Goal: Information Seeking & Learning: Learn about a topic

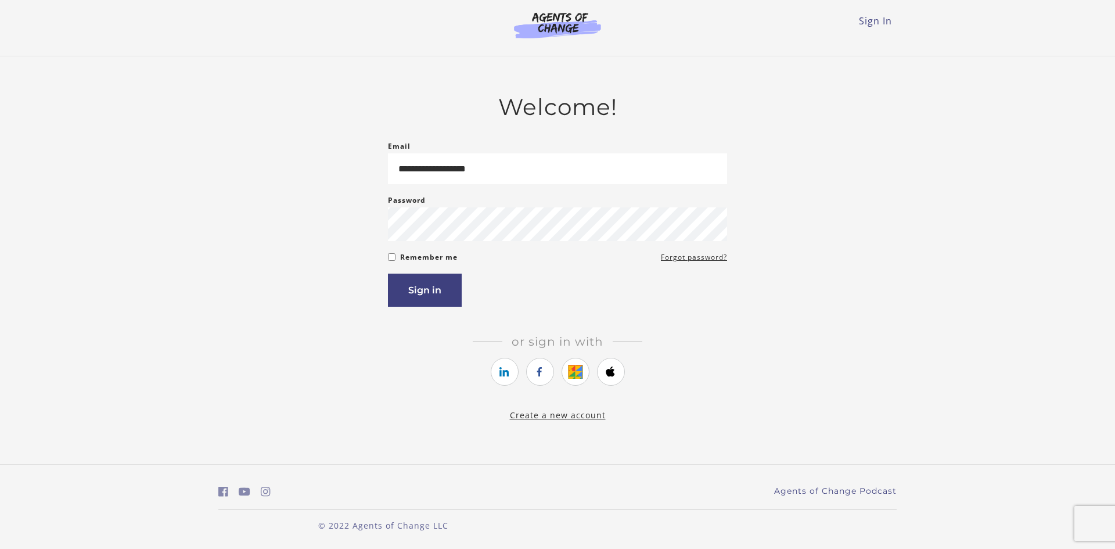
type input "**********"
click at [388, 273] on button "Sign in" at bounding box center [425, 289] width 74 height 33
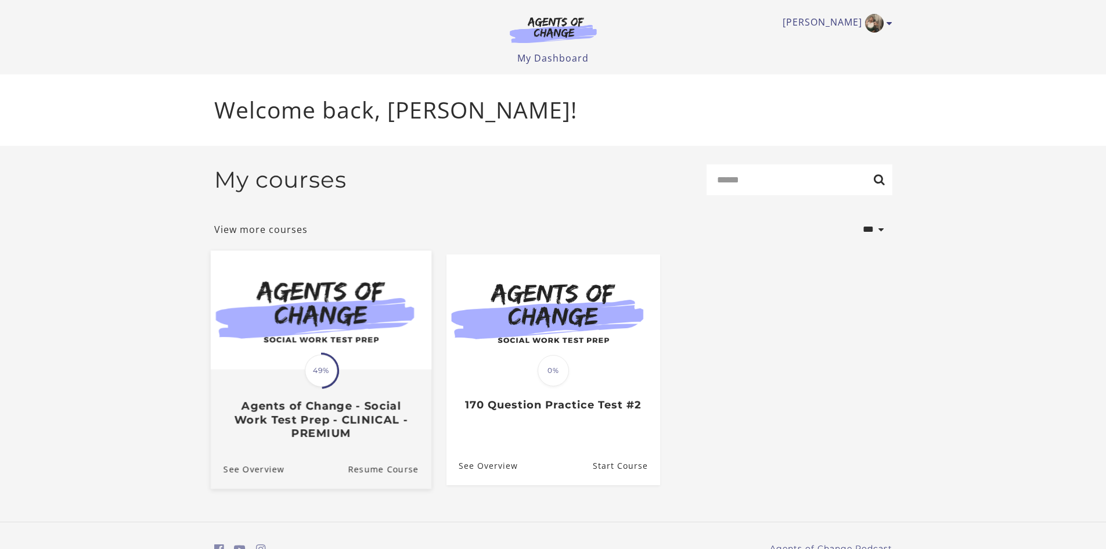
click at [354, 341] on img at bounding box center [320, 309] width 221 height 119
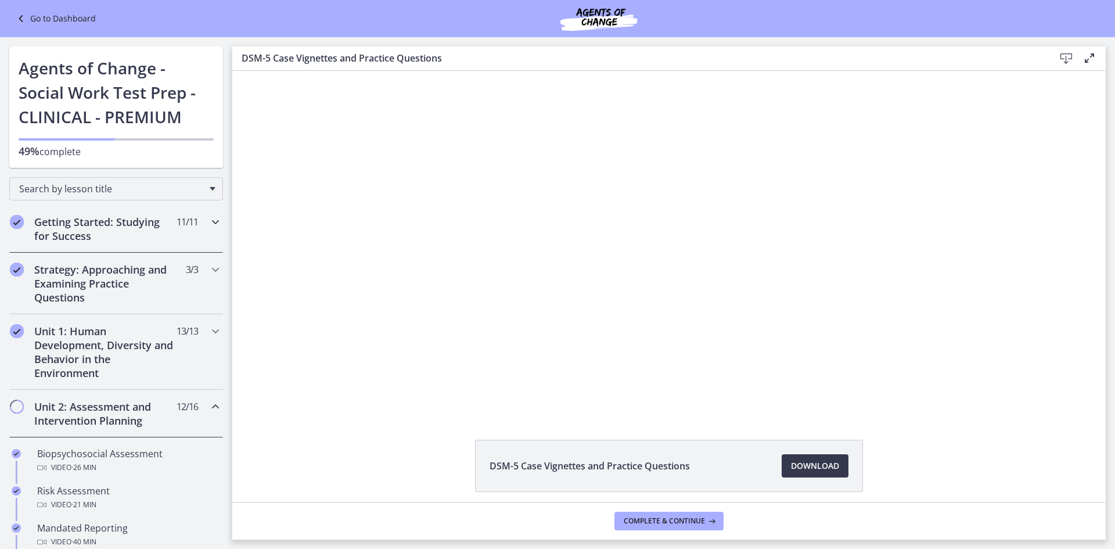
click at [119, 236] on h2 "Getting Started: Studying for Success" at bounding box center [105, 229] width 142 height 28
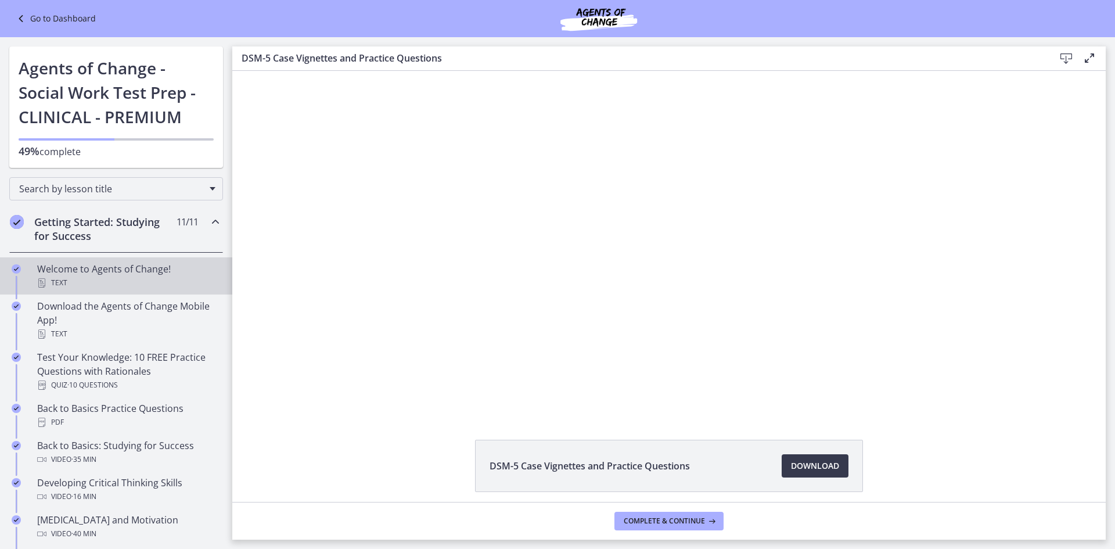
click at [125, 279] on div "Text" at bounding box center [127, 283] width 181 height 14
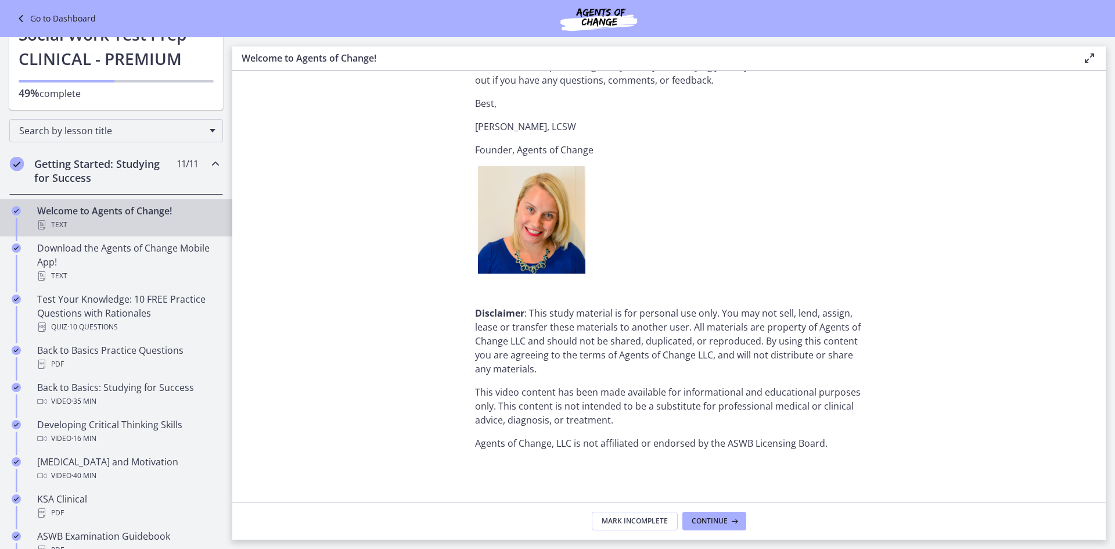
scroll to position [1378, 0]
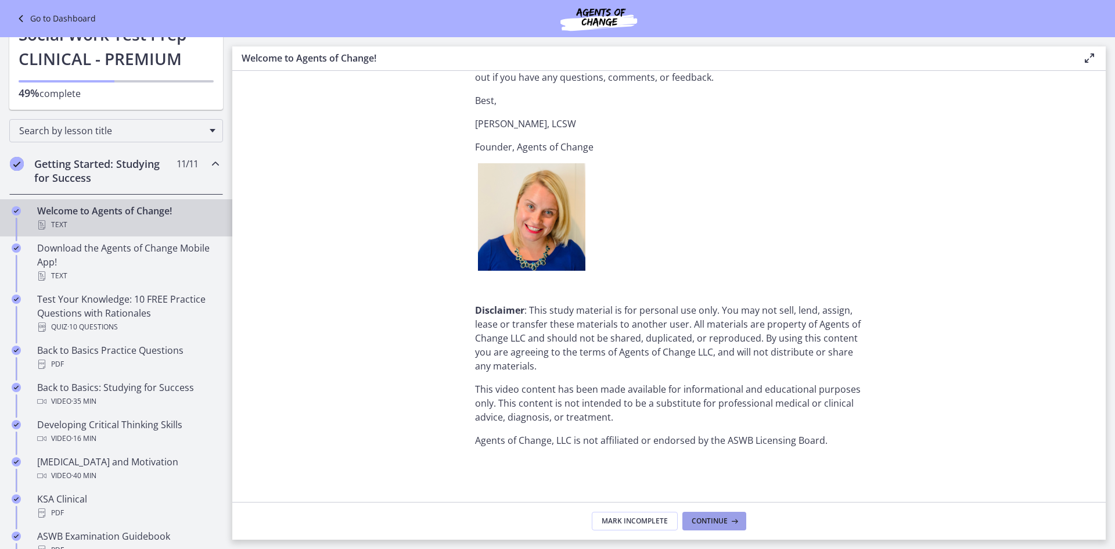
click at [709, 516] on span "Continue" at bounding box center [709, 520] width 36 height 9
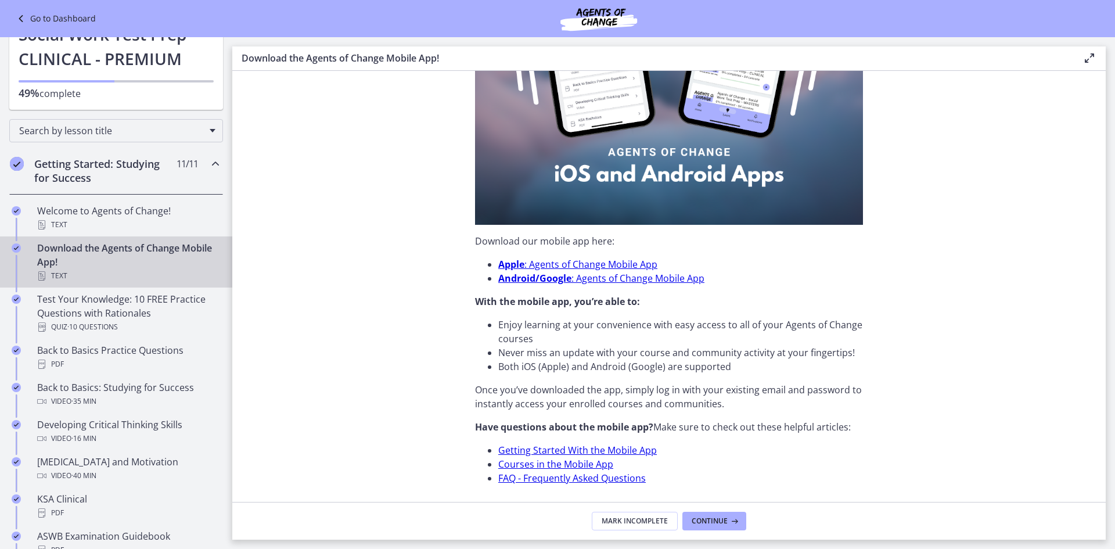
scroll to position [280, 0]
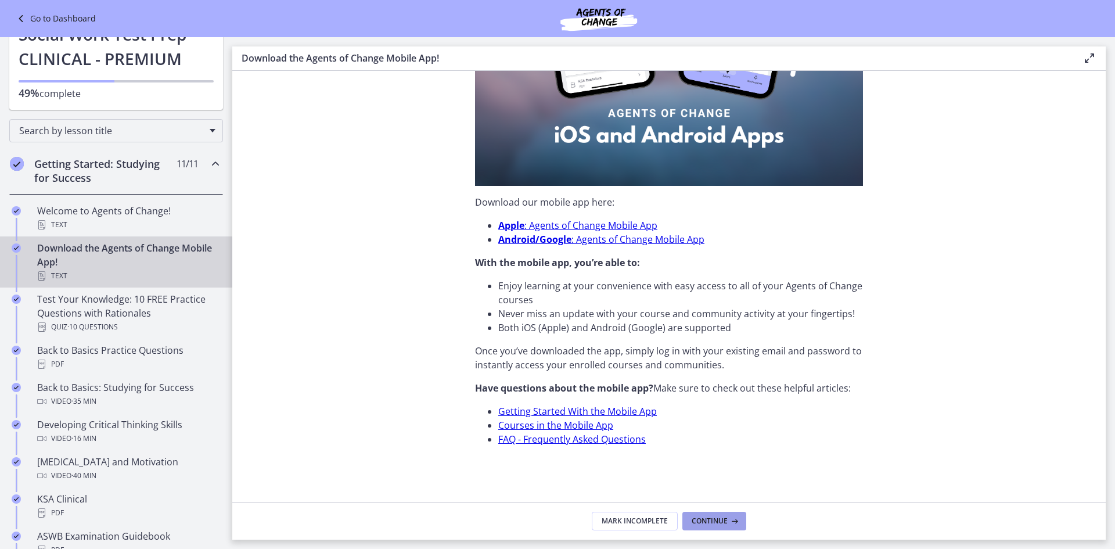
click at [711, 518] on span "Continue" at bounding box center [709, 520] width 36 height 9
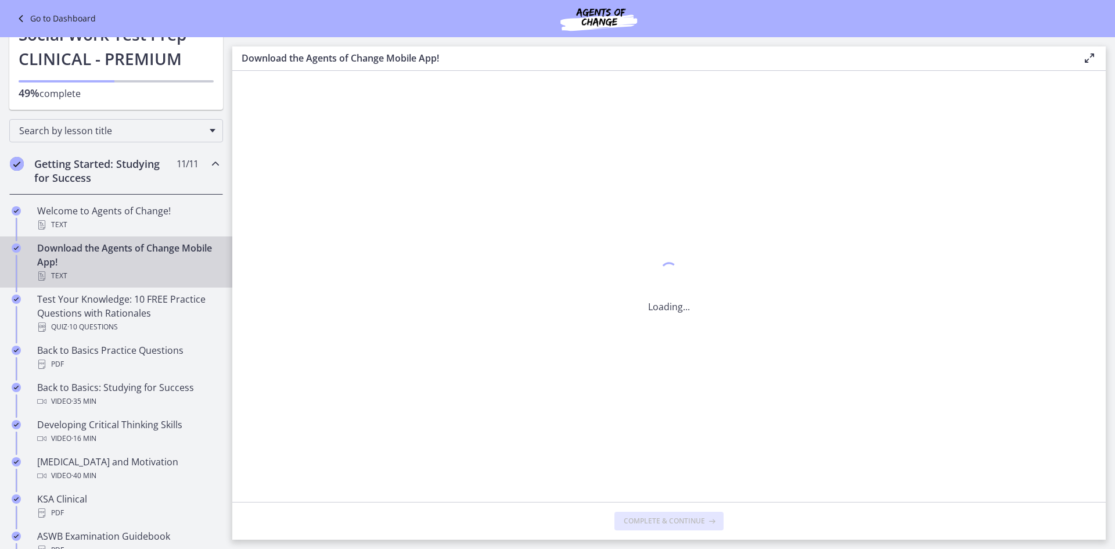
scroll to position [0, 0]
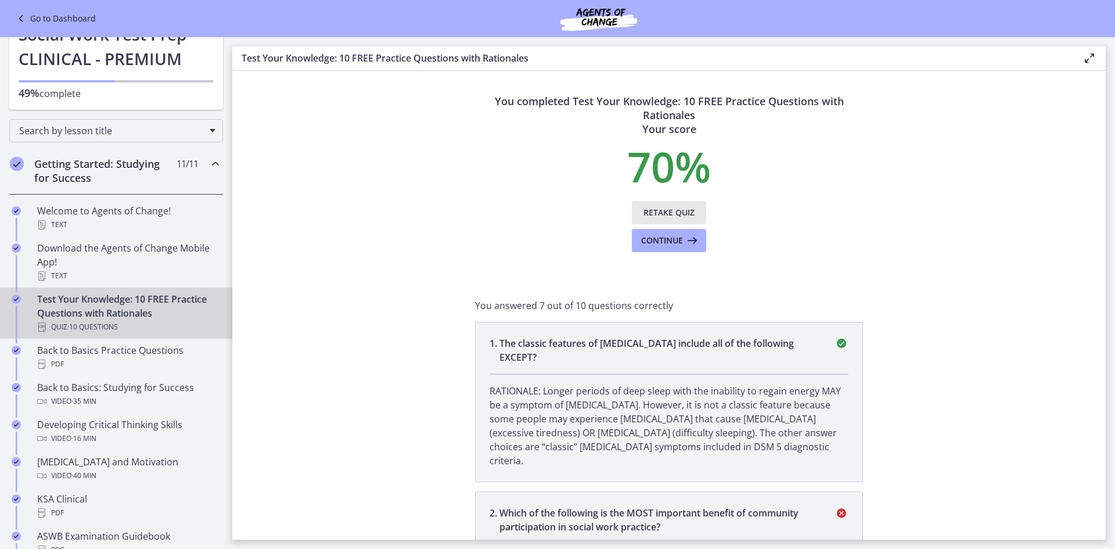
click at [680, 213] on span "Retake Quiz" at bounding box center [668, 213] width 51 height 14
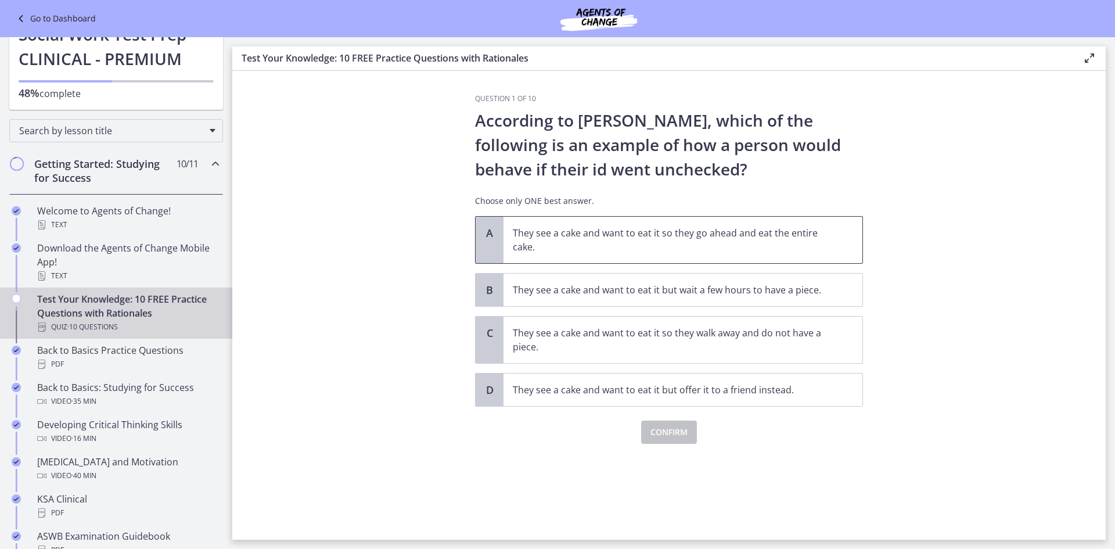
click at [767, 252] on p "They see a cake and want to eat it so they go ahead and eat the entire cake." at bounding box center [671, 240] width 317 height 28
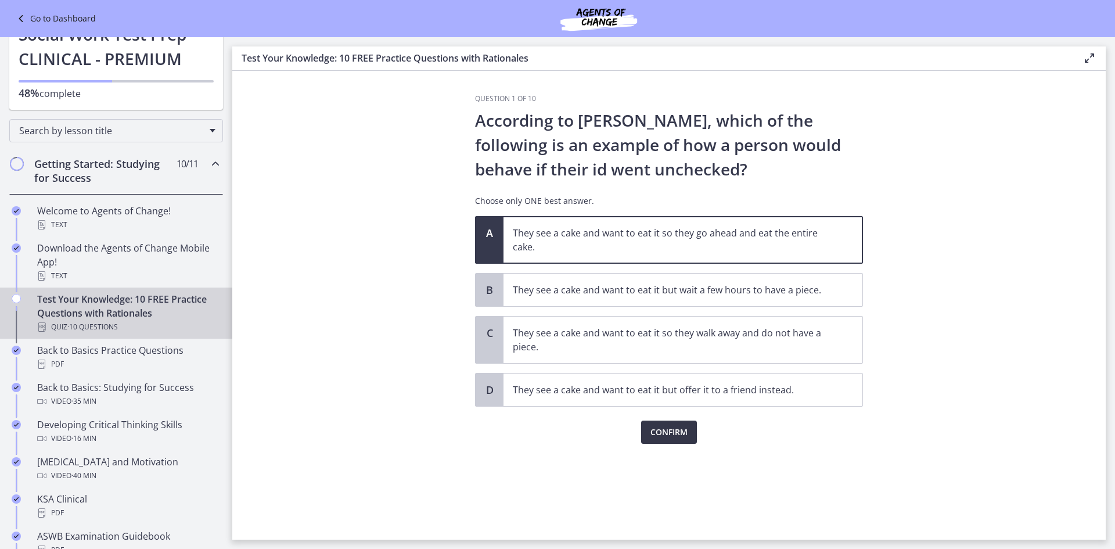
click at [664, 431] on span "Confirm" at bounding box center [668, 432] width 37 height 14
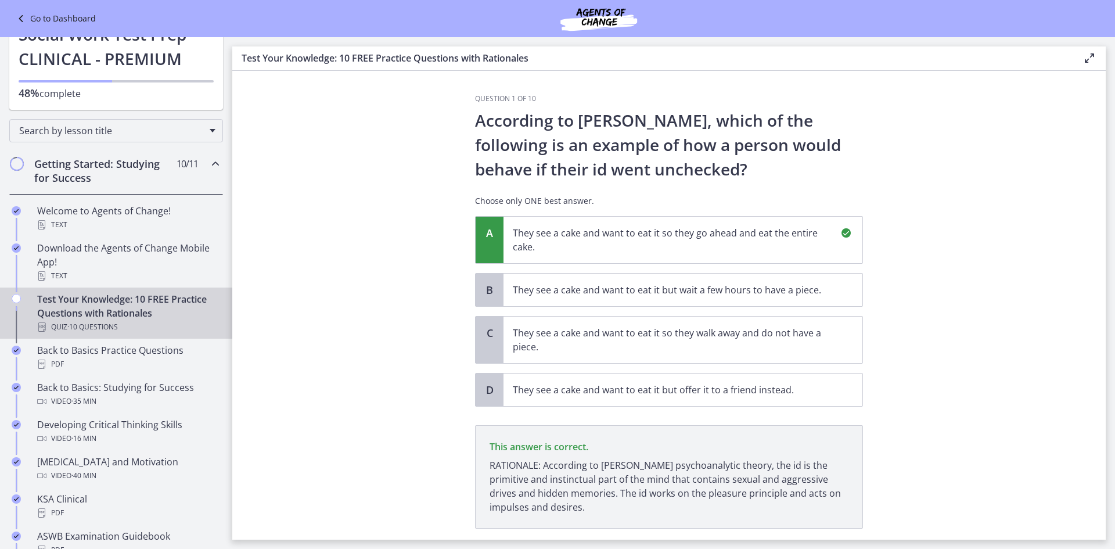
scroll to position [73, 0]
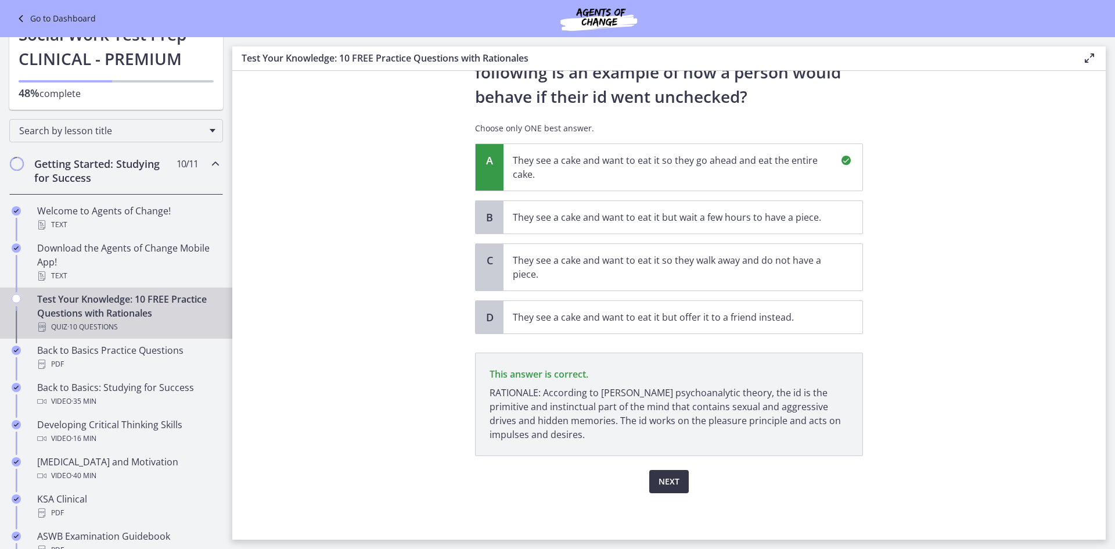
click at [671, 484] on span "Next" at bounding box center [668, 481] width 21 height 14
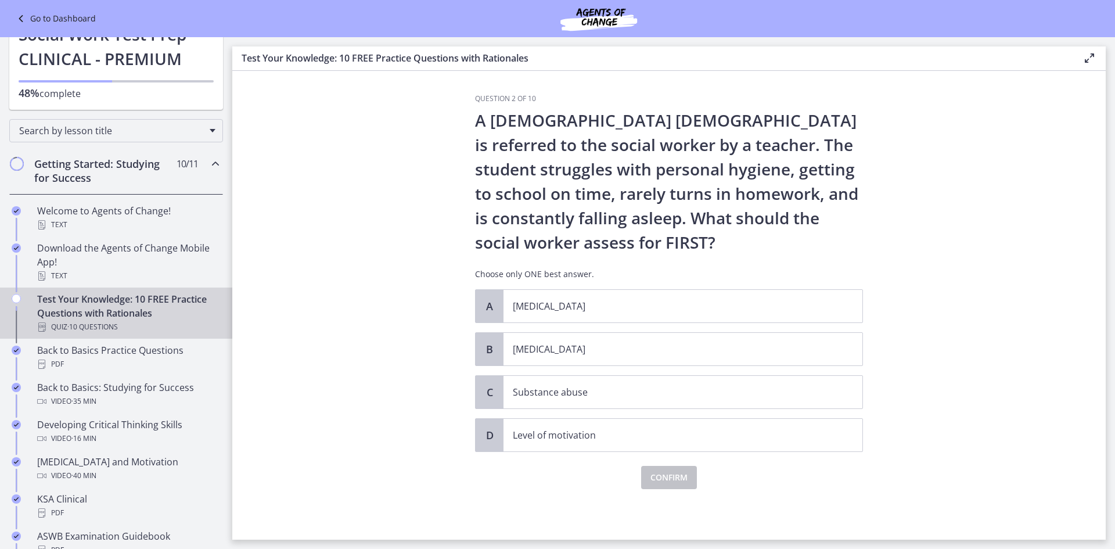
scroll to position [0, 0]
click at [763, 349] on p "[MEDICAL_DATA]" at bounding box center [671, 349] width 317 height 14
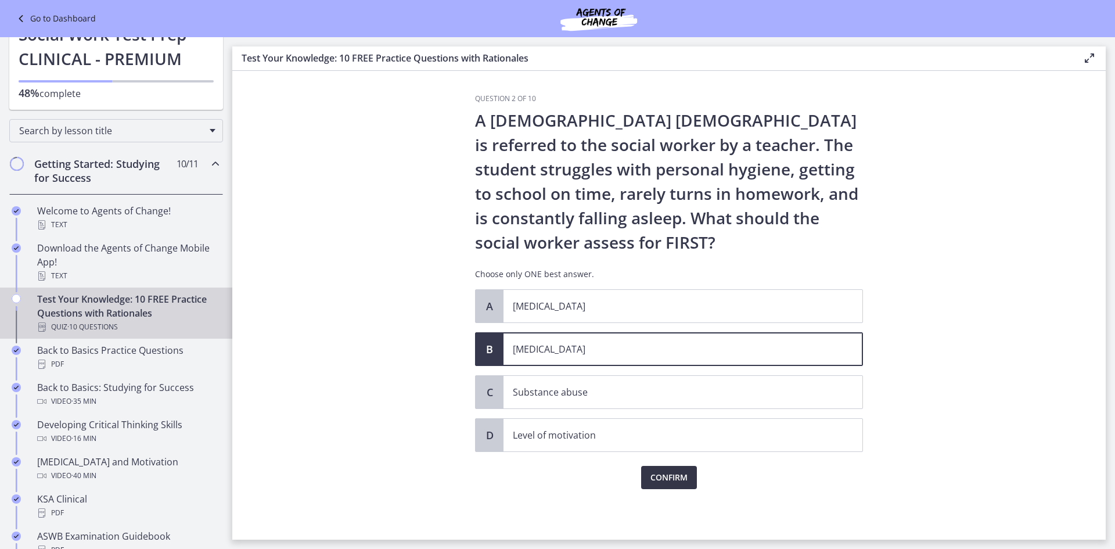
click at [672, 478] on span "Confirm" at bounding box center [668, 477] width 37 height 14
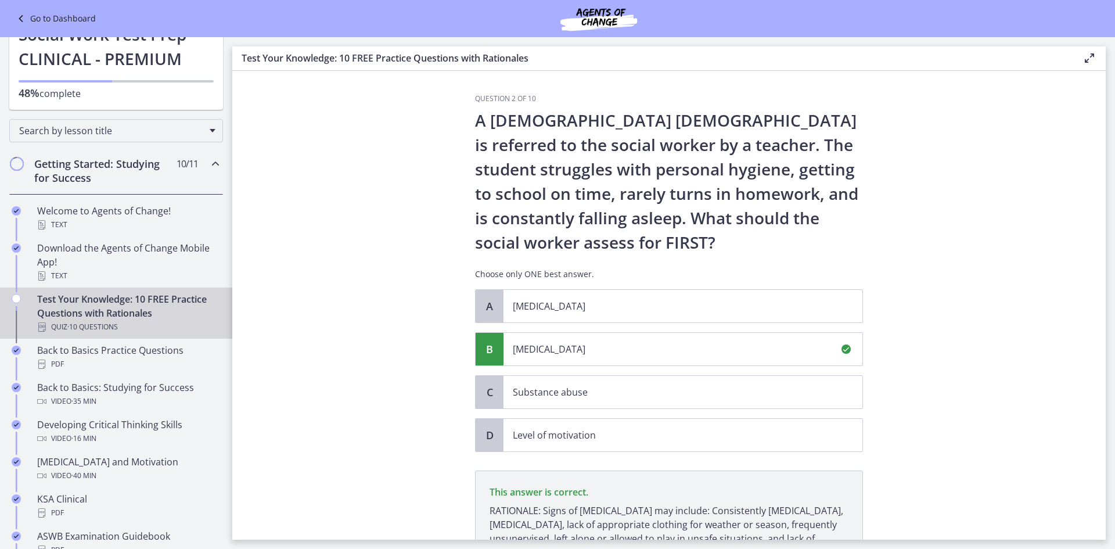
scroll to position [132, 0]
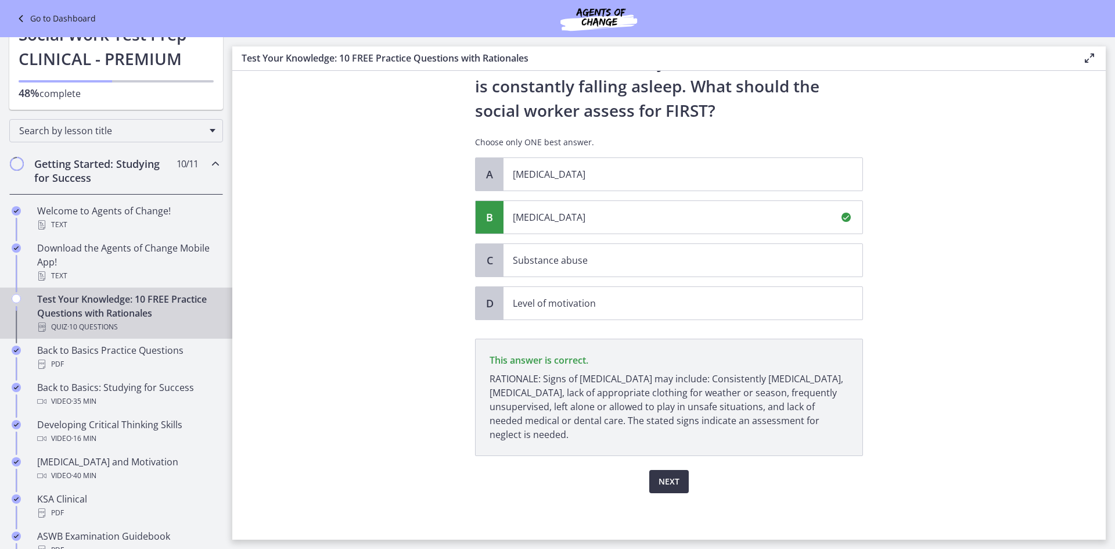
click at [672, 482] on span "Next" at bounding box center [668, 481] width 21 height 14
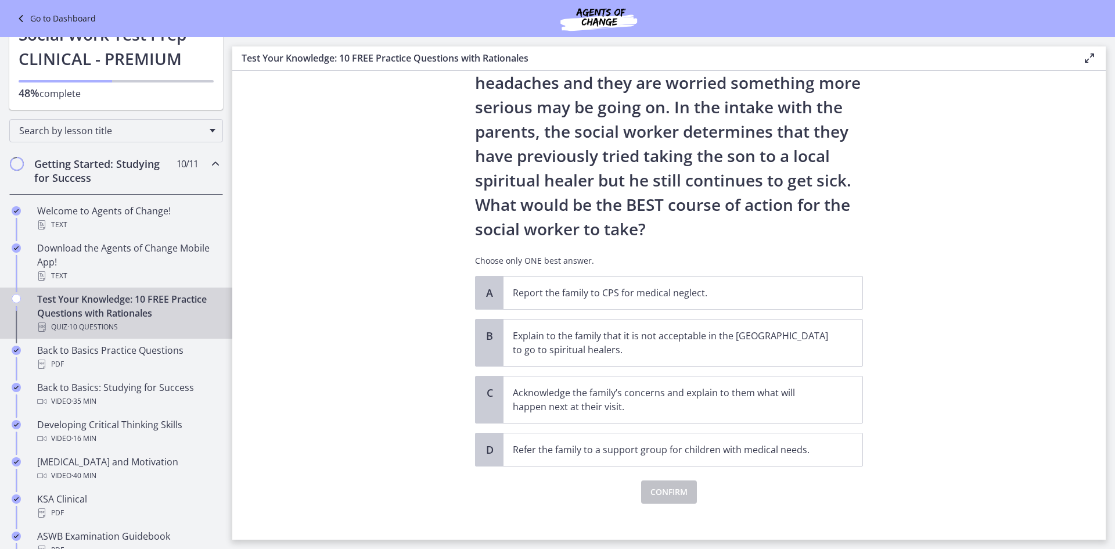
scroll to position [146, 0]
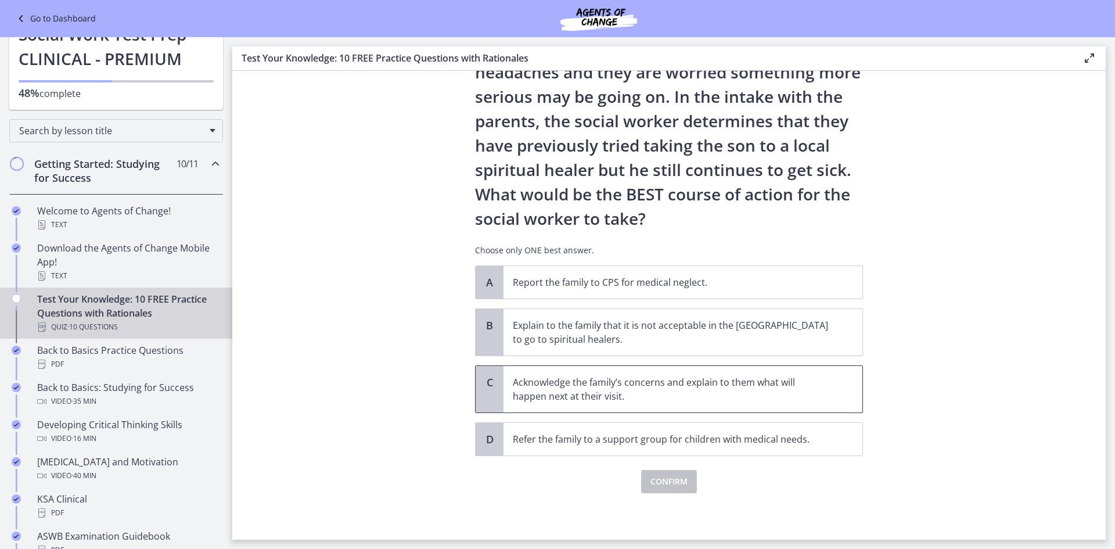
click at [607, 380] on p "Acknowledge the family’s concerns and explain to them what will happen next at …" at bounding box center [671, 389] width 317 height 28
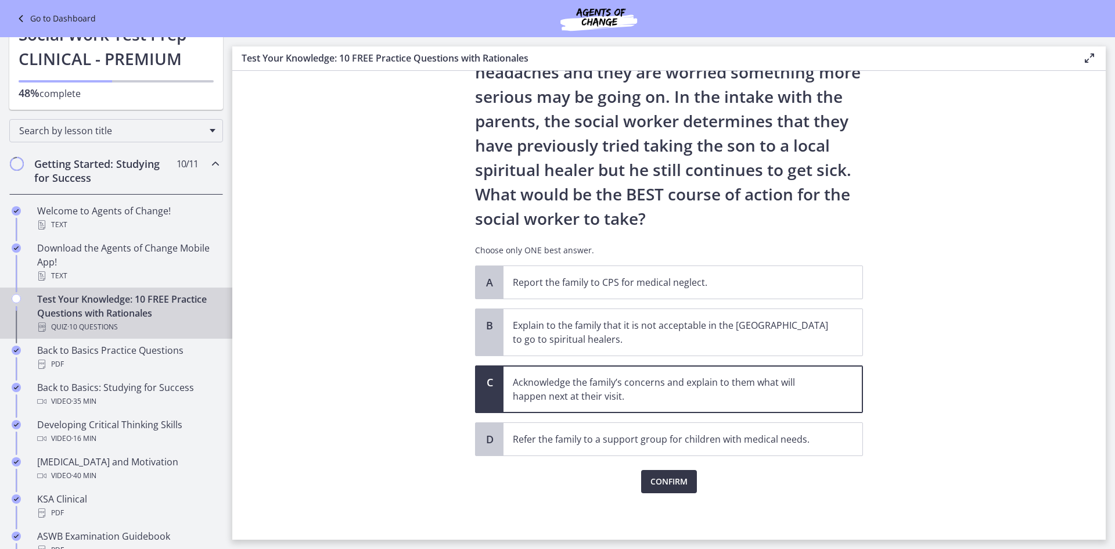
click at [671, 483] on span "Confirm" at bounding box center [668, 481] width 37 height 14
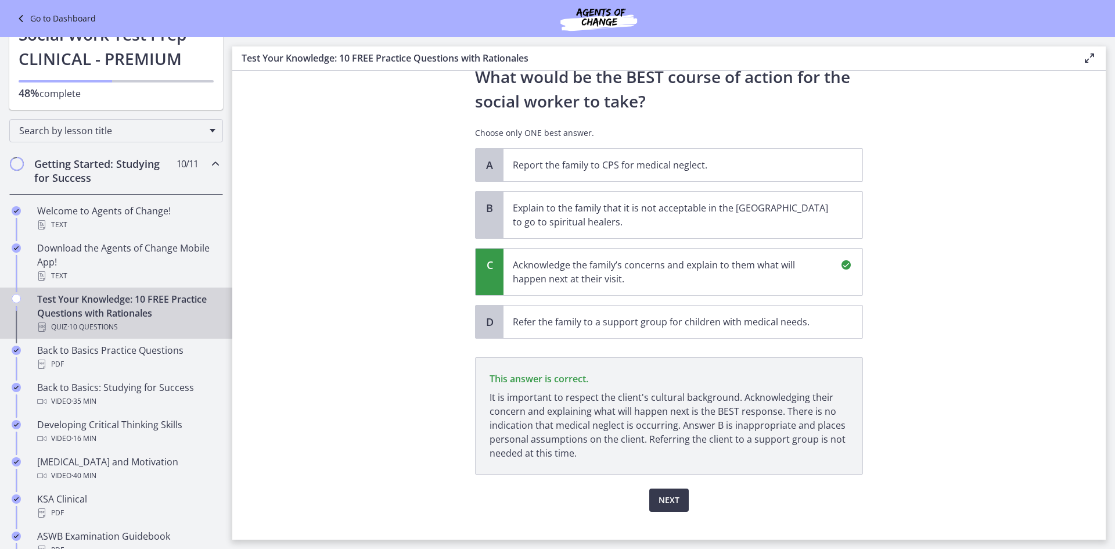
scroll to position [282, 0]
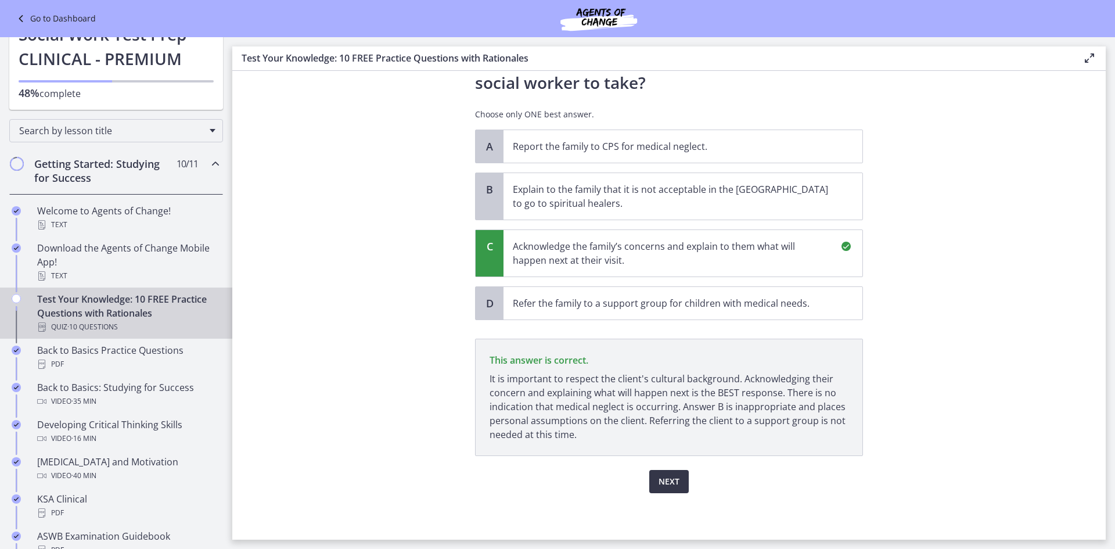
click at [677, 483] on button "Next" at bounding box center [668, 481] width 39 height 23
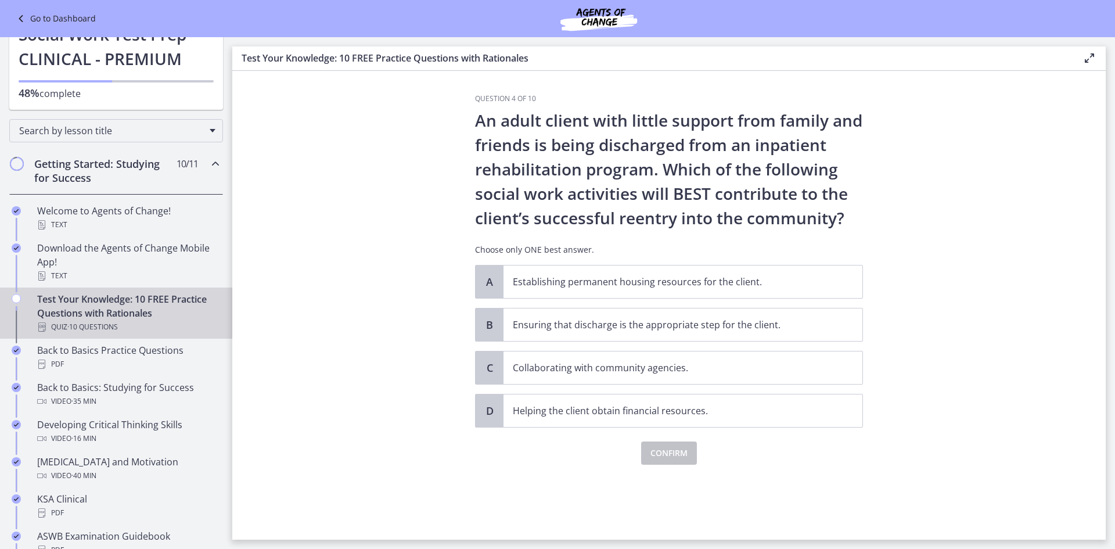
scroll to position [0, 0]
click at [737, 316] on span "Ensuring that discharge is the appropriate step for the client." at bounding box center [682, 324] width 359 height 33
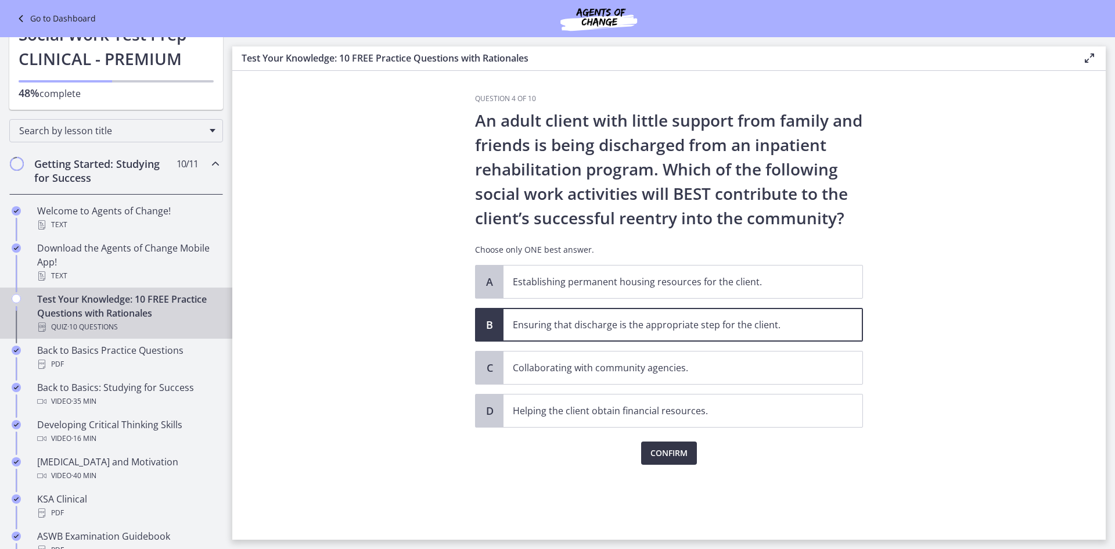
click at [662, 456] on span "Confirm" at bounding box center [668, 453] width 37 height 14
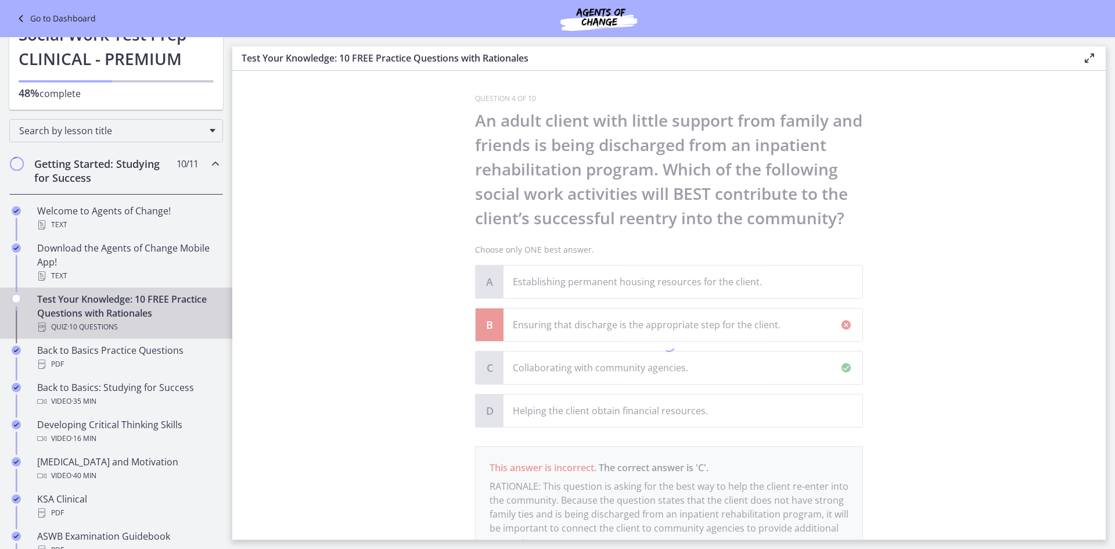
scroll to position [107, 0]
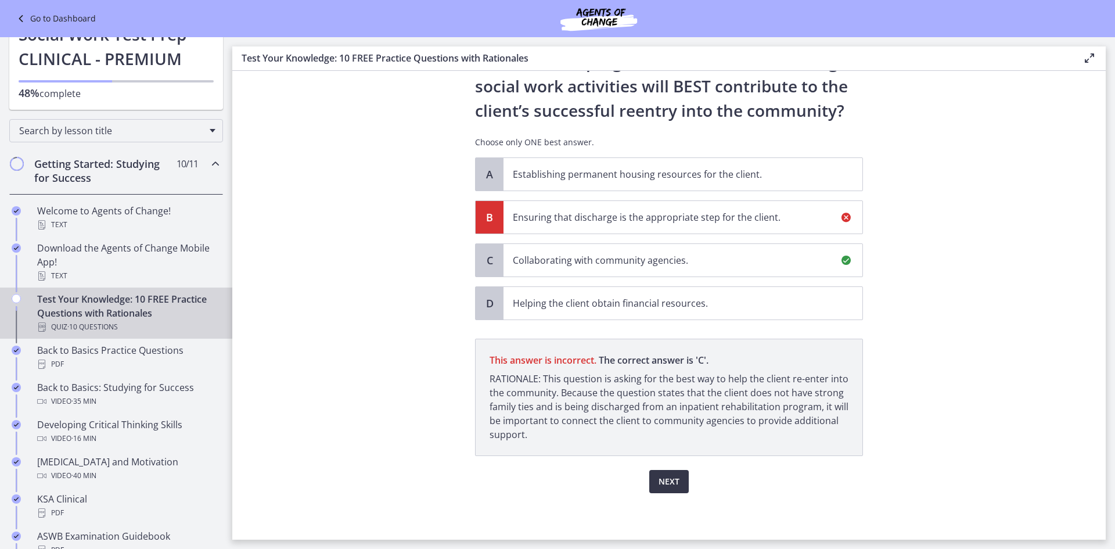
click at [664, 484] on span "Next" at bounding box center [668, 481] width 21 height 14
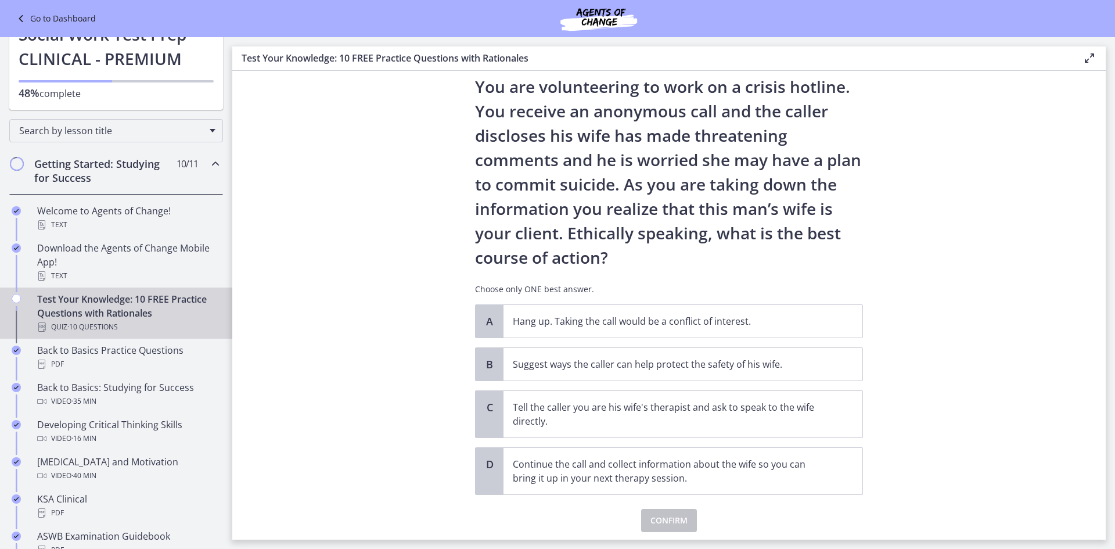
scroll to position [15, 0]
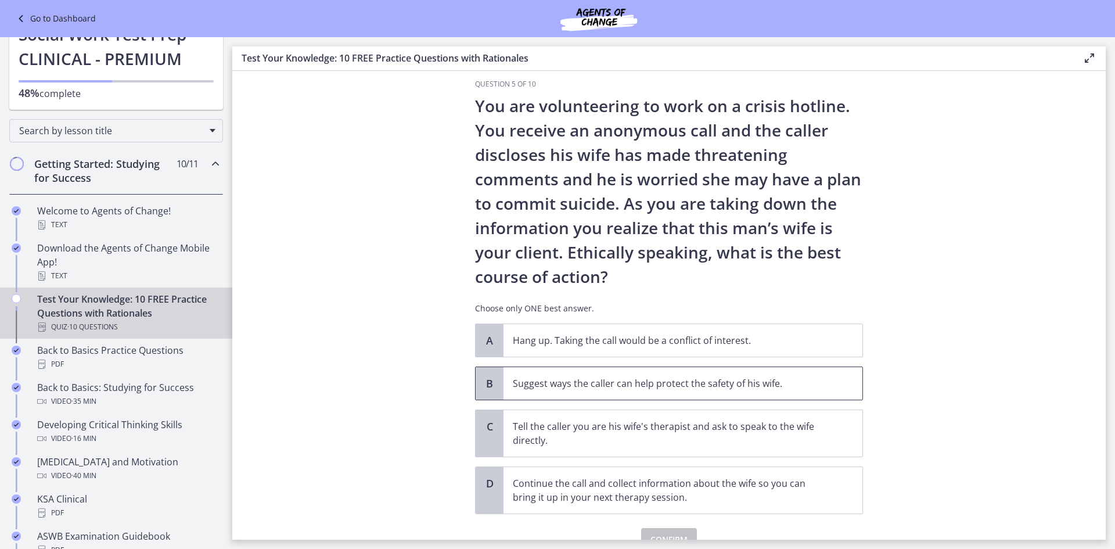
click at [552, 398] on span "Suggest ways the caller can help protect the safety of his wife." at bounding box center [682, 383] width 359 height 33
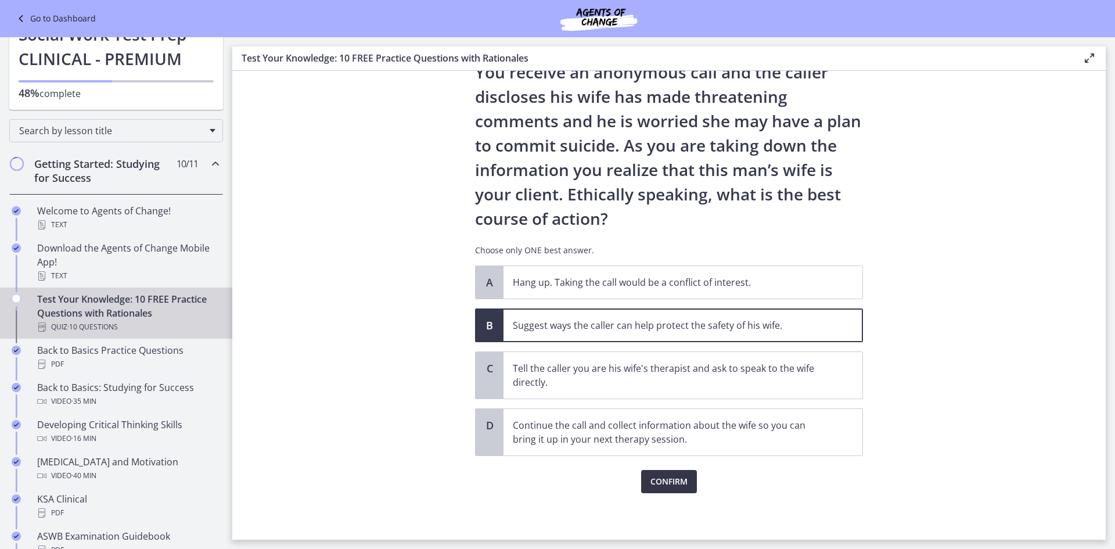
click at [685, 475] on button "Confirm" at bounding box center [669, 481] width 56 height 23
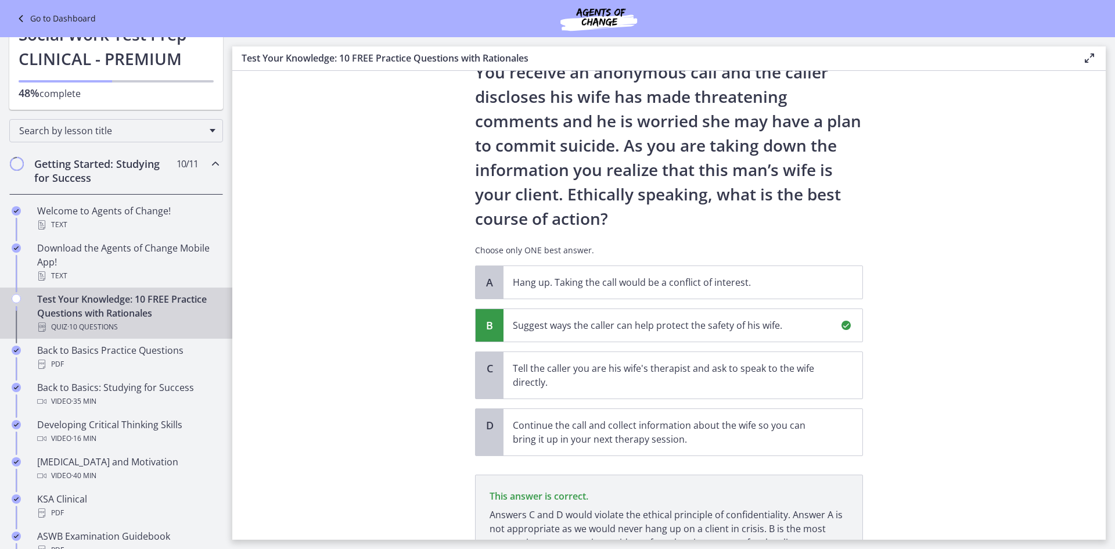
scroll to position [181, 0]
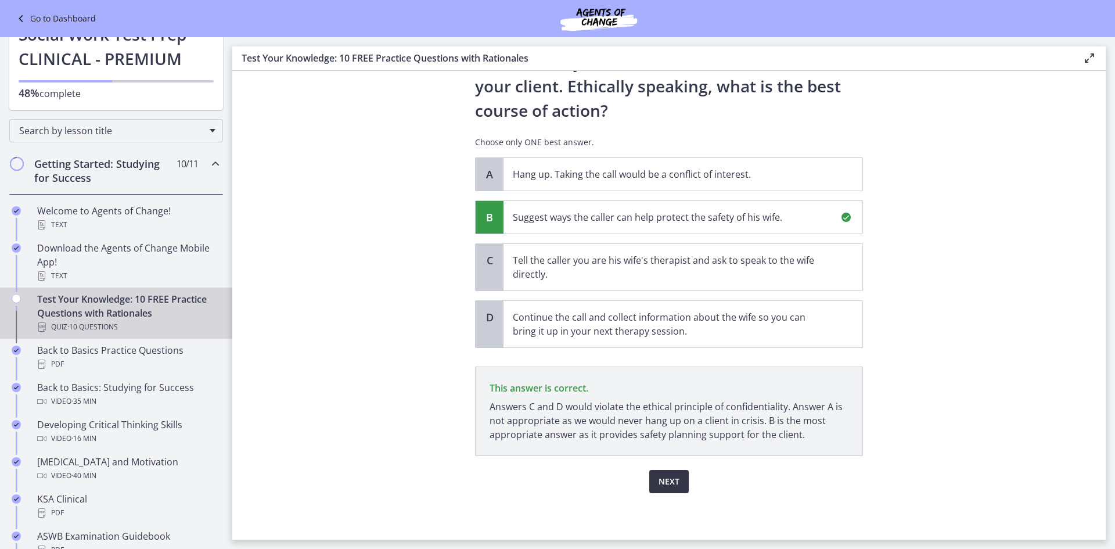
click at [672, 481] on span "Next" at bounding box center [668, 481] width 21 height 14
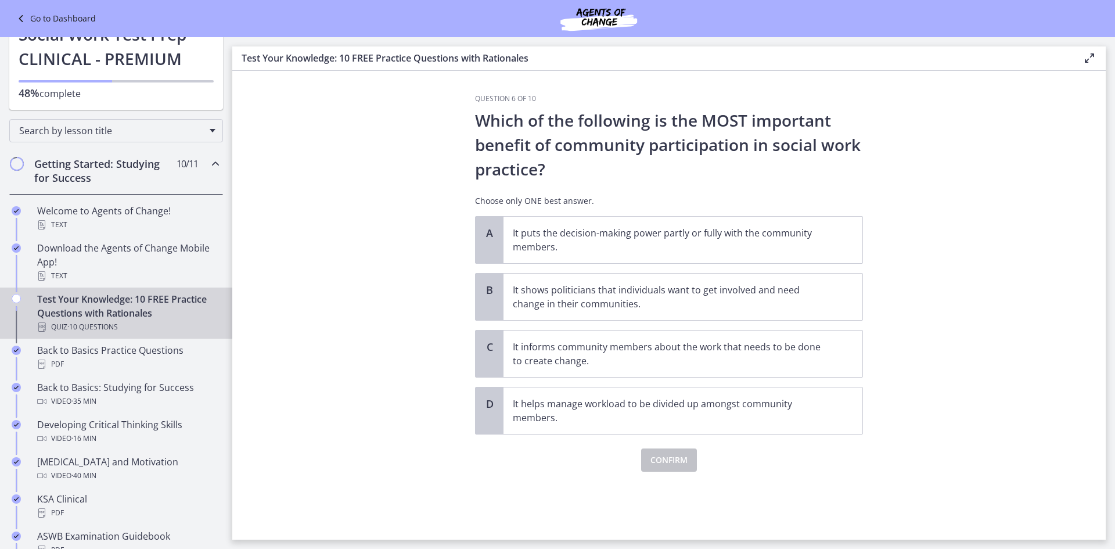
scroll to position [0, 0]
click at [732, 364] on p "It informs community members about the work that needs to be done to create cha…" at bounding box center [671, 354] width 317 height 28
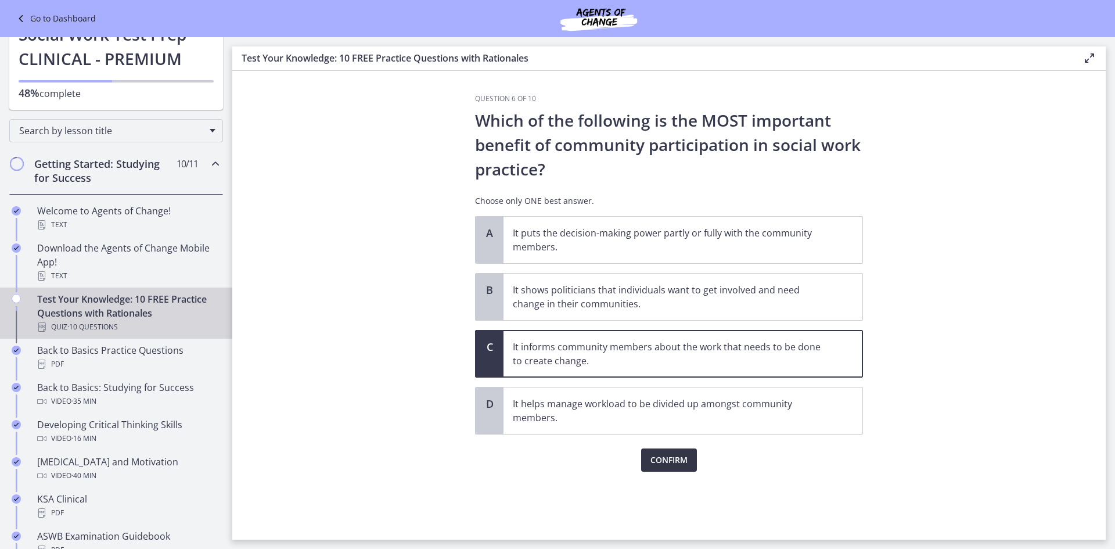
click at [664, 466] on span "Confirm" at bounding box center [668, 460] width 37 height 14
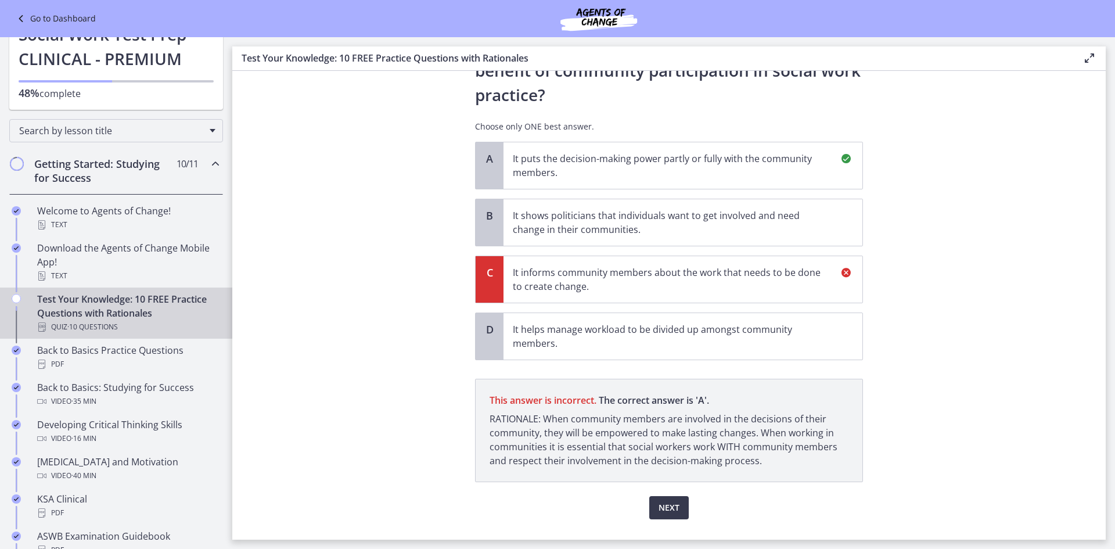
scroll to position [100, 0]
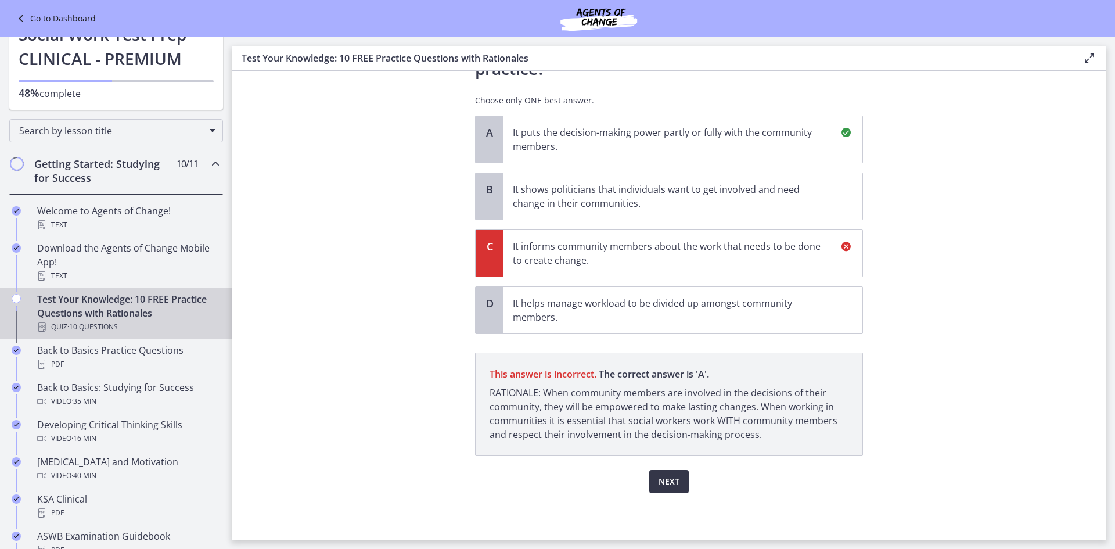
click at [669, 480] on span "Next" at bounding box center [668, 481] width 21 height 14
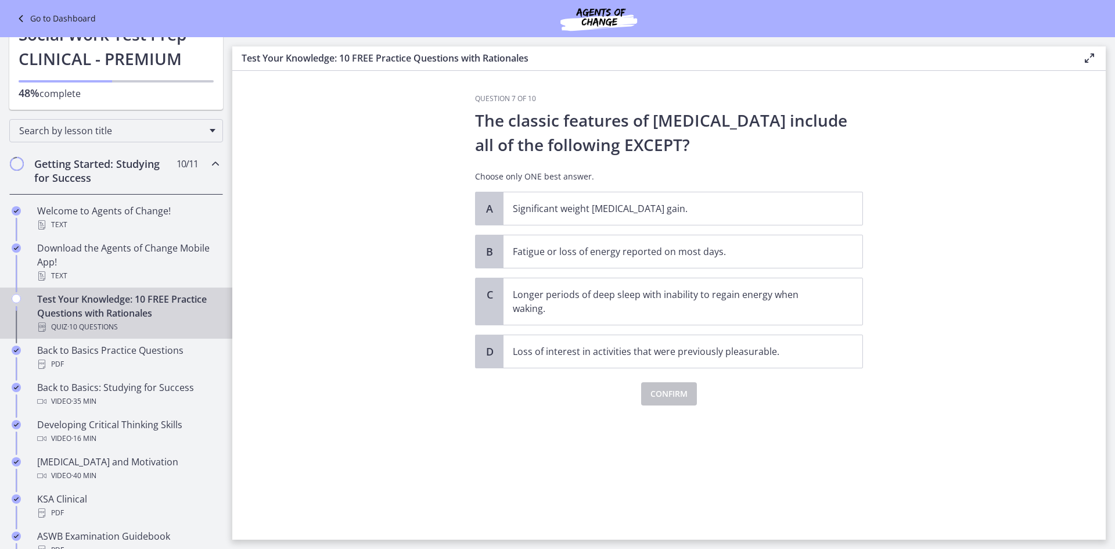
scroll to position [0, 0]
click at [713, 308] on p "Longer periods of deep sleep with inability to regain energy when waking." at bounding box center [671, 301] width 317 height 28
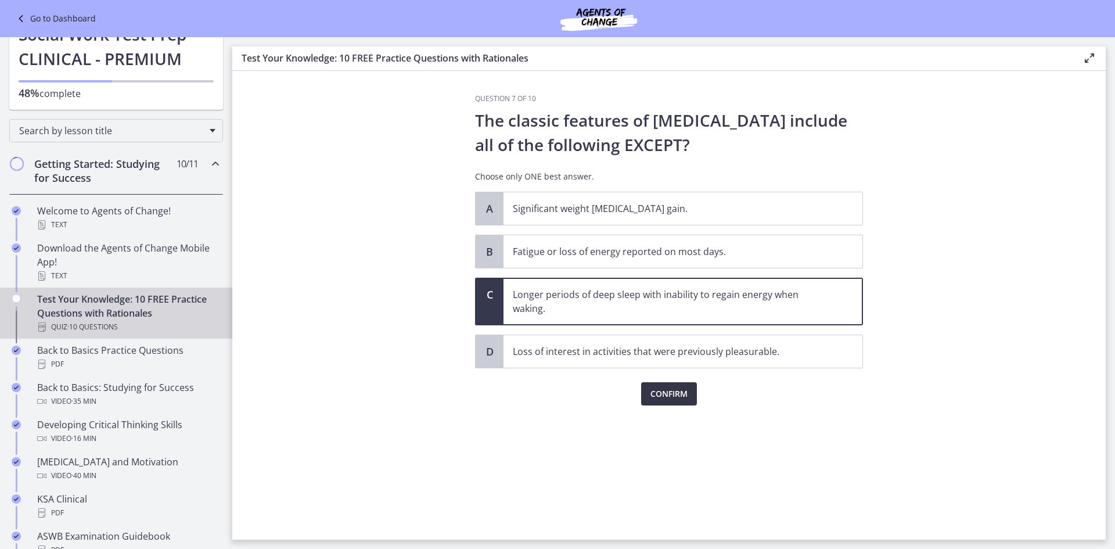
click at [679, 389] on span "Confirm" at bounding box center [668, 394] width 37 height 14
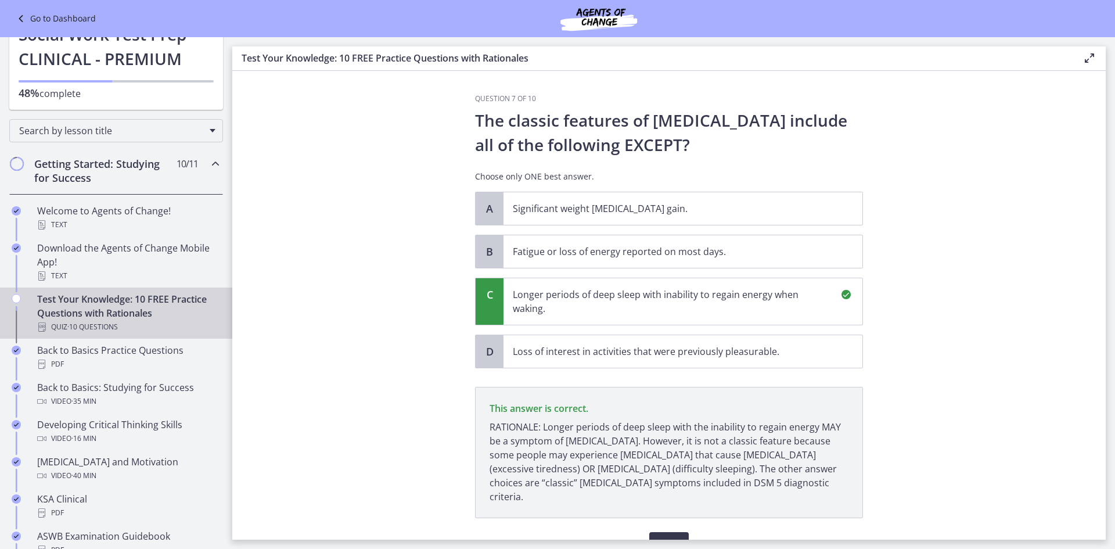
scroll to position [48, 0]
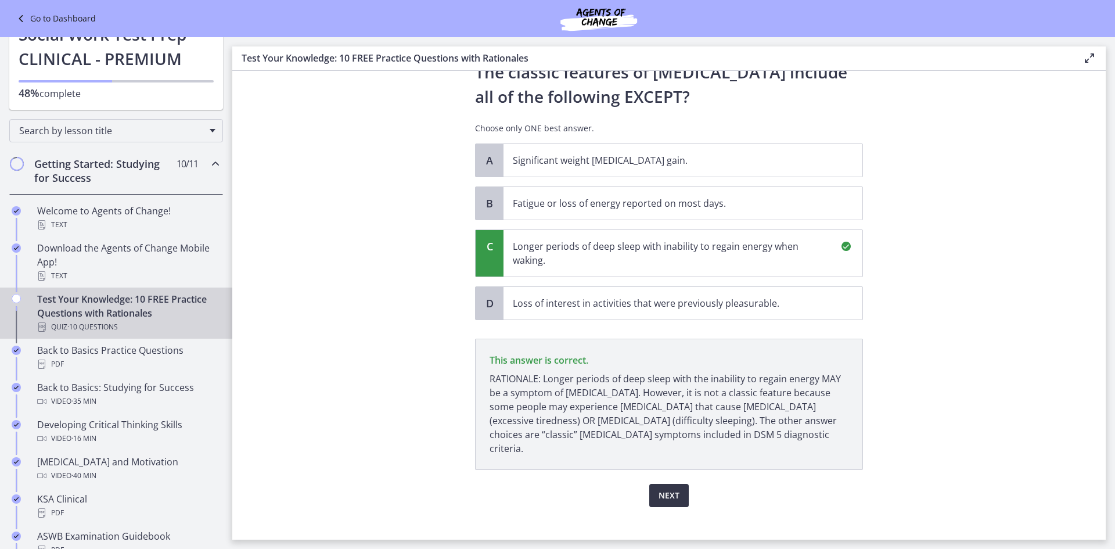
click at [673, 488] on span "Next" at bounding box center [668, 495] width 21 height 14
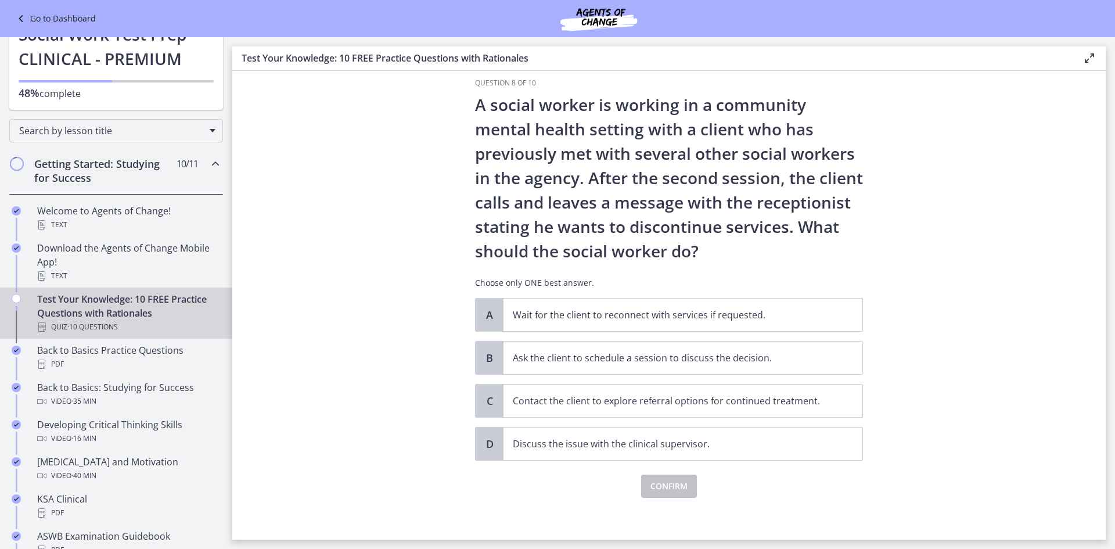
scroll to position [20, 0]
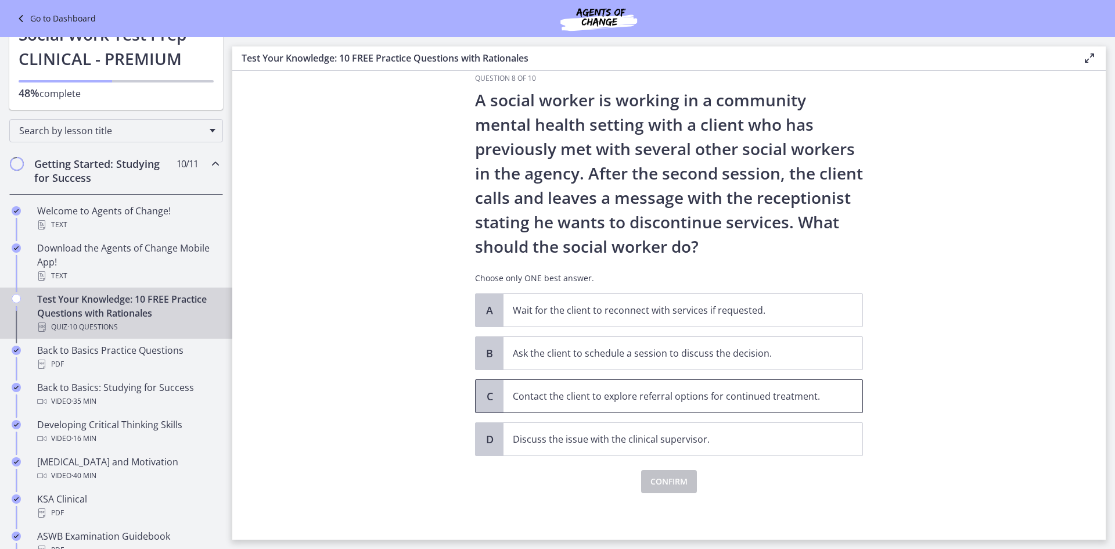
click at [690, 401] on p "Contact the client to explore referral options for continued treatment." at bounding box center [671, 396] width 317 height 14
click at [664, 481] on span "Confirm" at bounding box center [668, 481] width 37 height 14
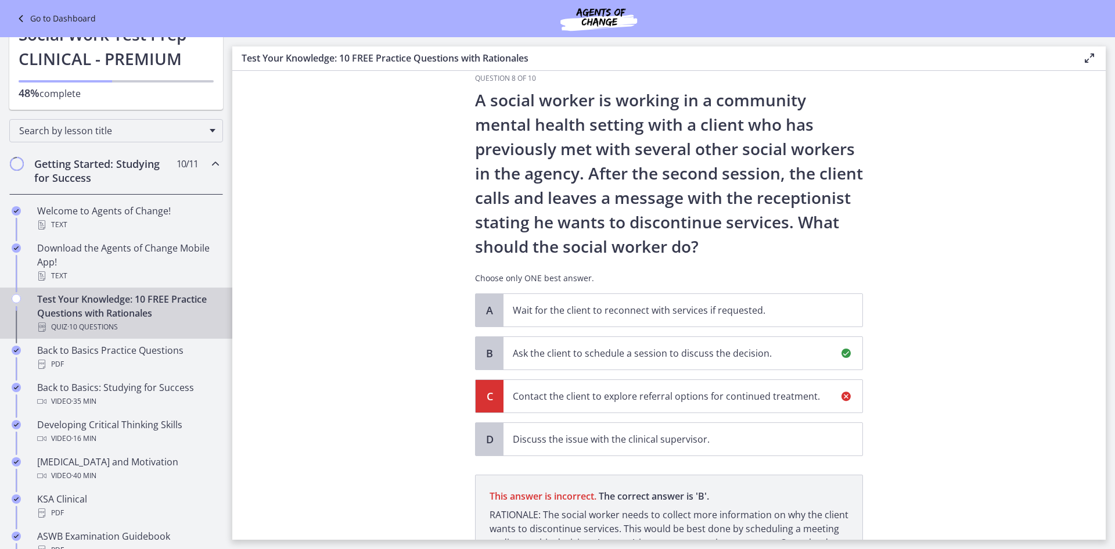
scroll to position [156, 0]
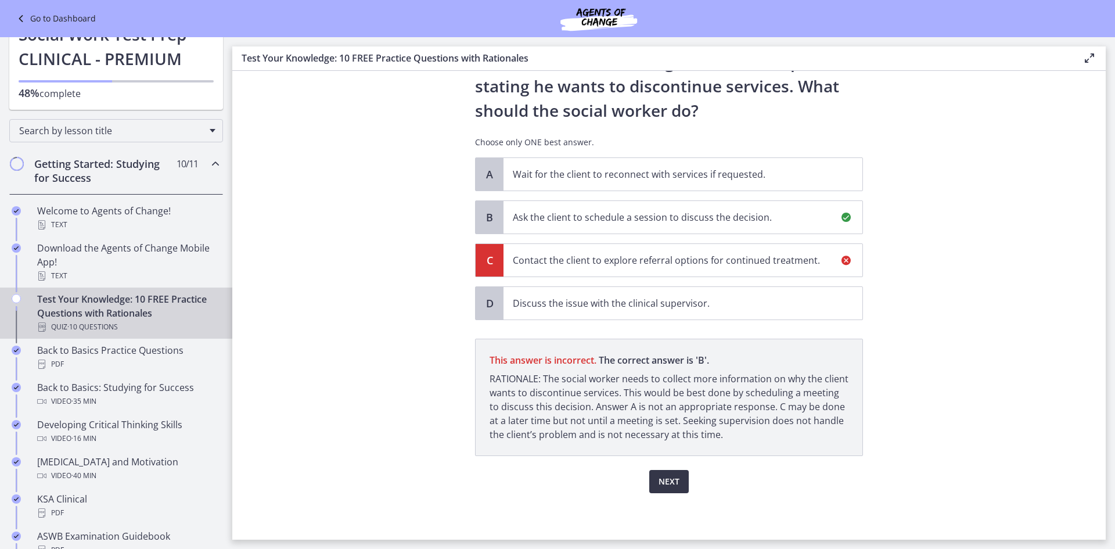
click at [667, 482] on span "Next" at bounding box center [668, 481] width 21 height 14
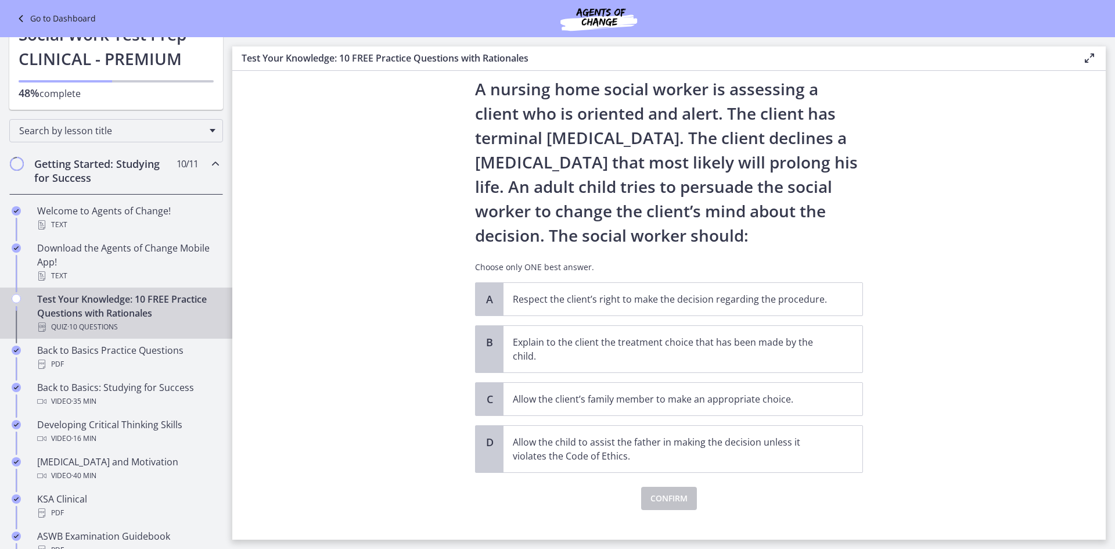
scroll to position [48, 0]
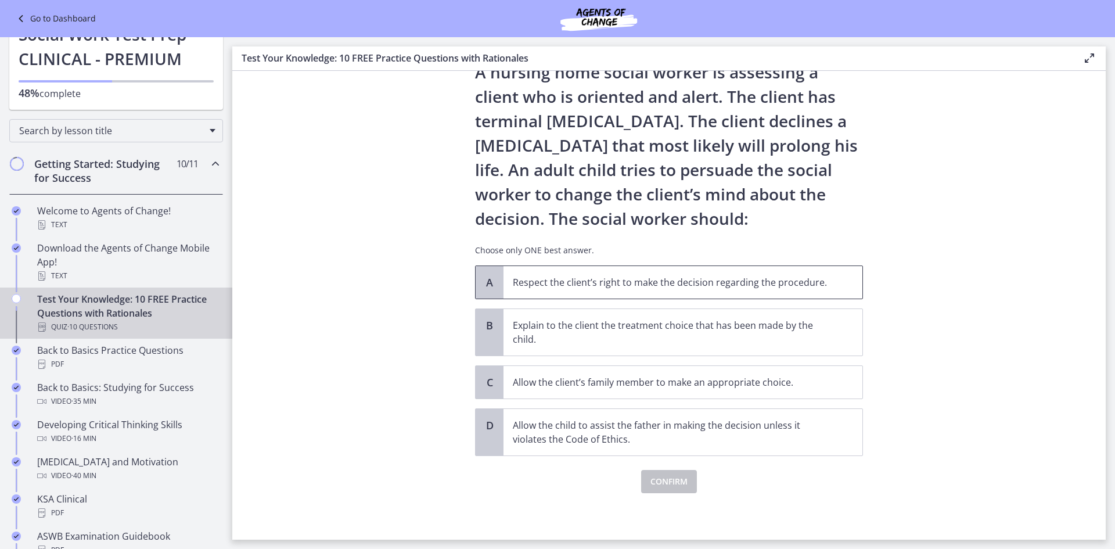
click at [760, 292] on span "Respect the client’s right to make the decision regarding the procedure." at bounding box center [682, 282] width 359 height 33
click at [670, 480] on span "Confirm" at bounding box center [668, 481] width 37 height 14
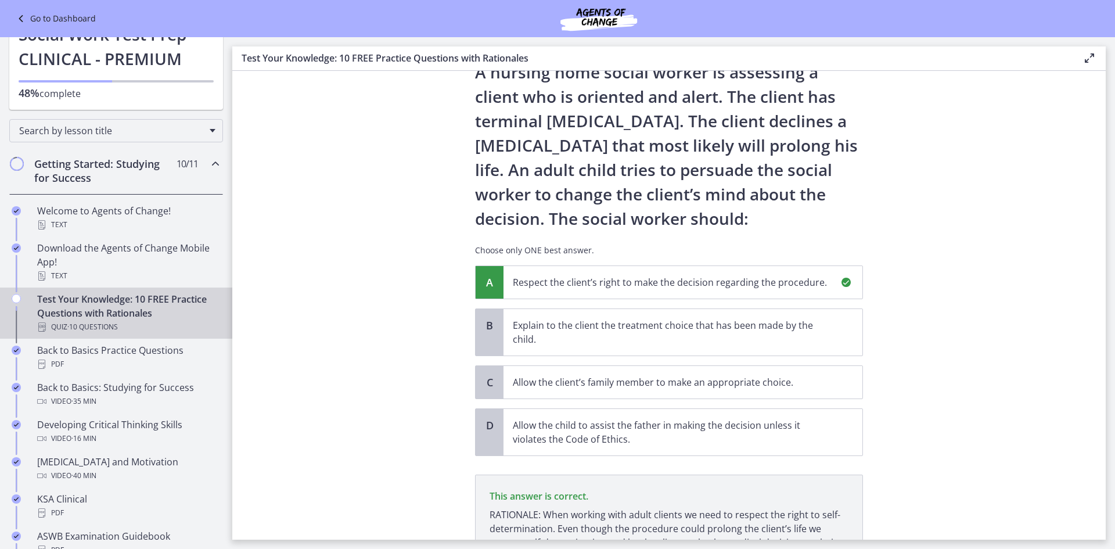
scroll to position [170, 0]
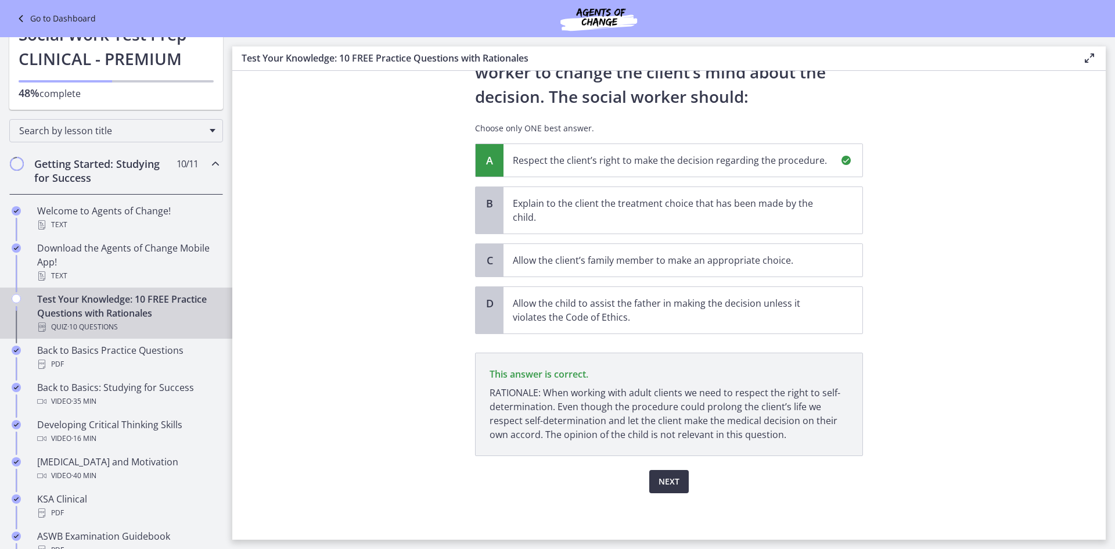
click at [677, 481] on button "Next" at bounding box center [668, 481] width 39 height 23
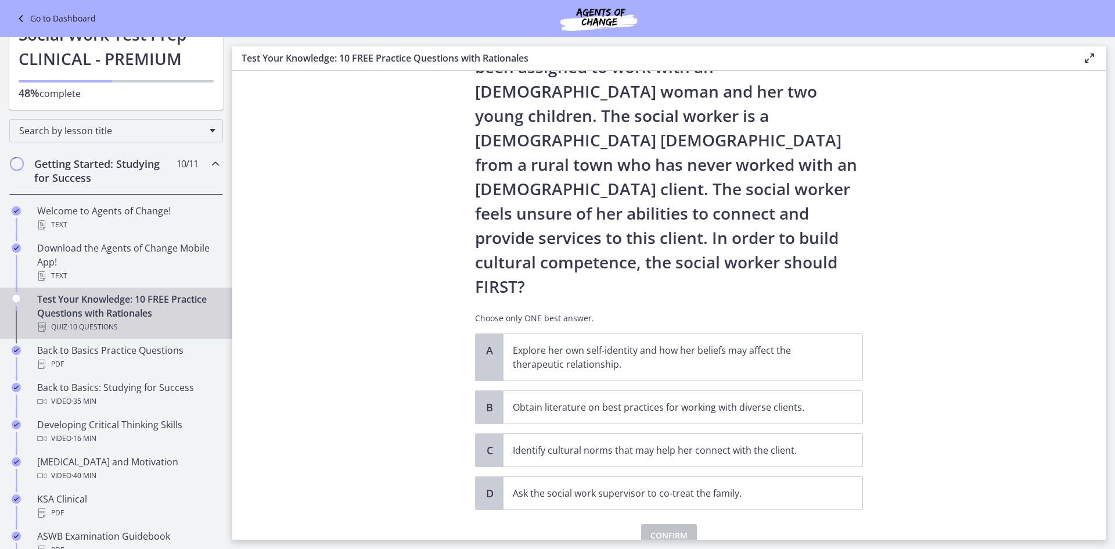
scroll to position [83, 0]
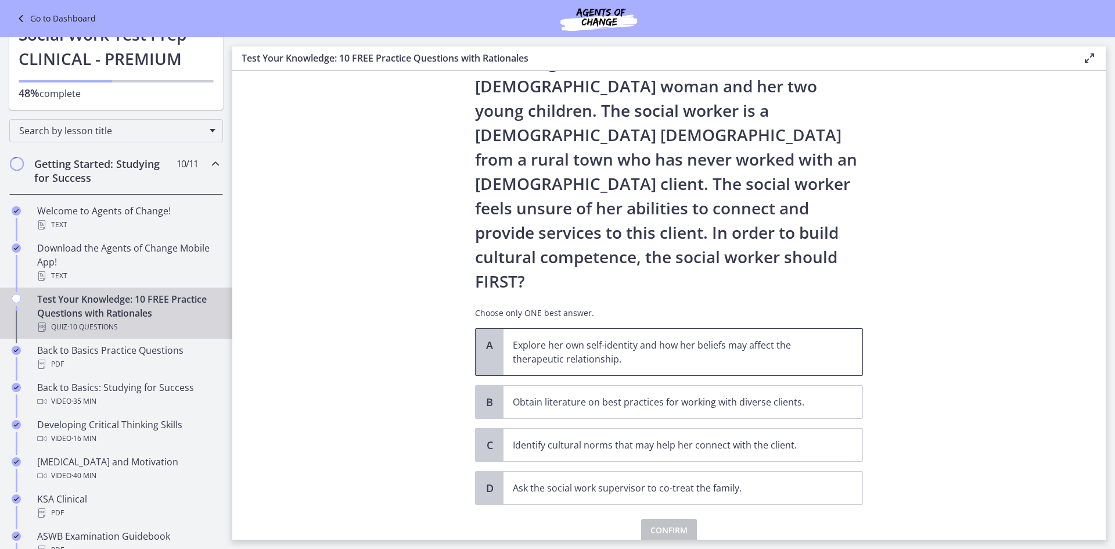
click at [805, 338] on p "Explore her own self-identity and how her beliefs may affect the therapeutic re…" at bounding box center [671, 352] width 317 height 28
click at [679, 523] on span "Confirm" at bounding box center [668, 530] width 37 height 14
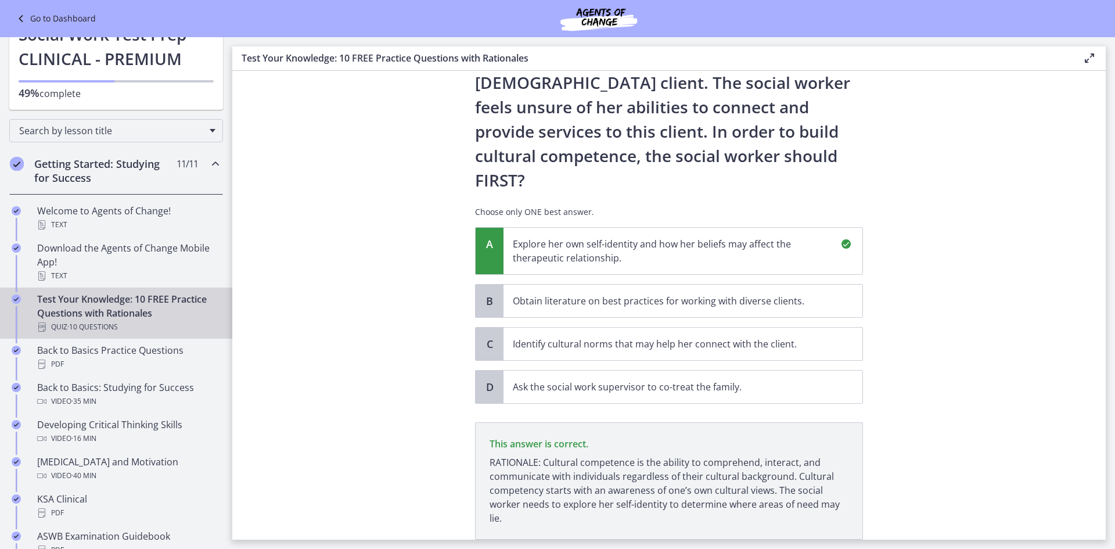
scroll to position [219, 0]
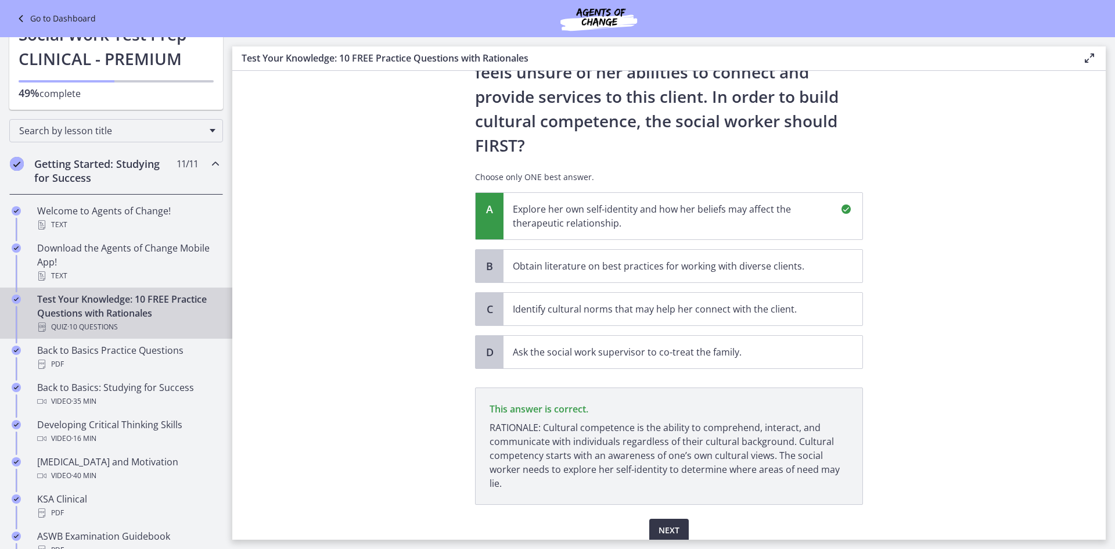
click at [673, 523] on span "Next" at bounding box center [668, 530] width 21 height 14
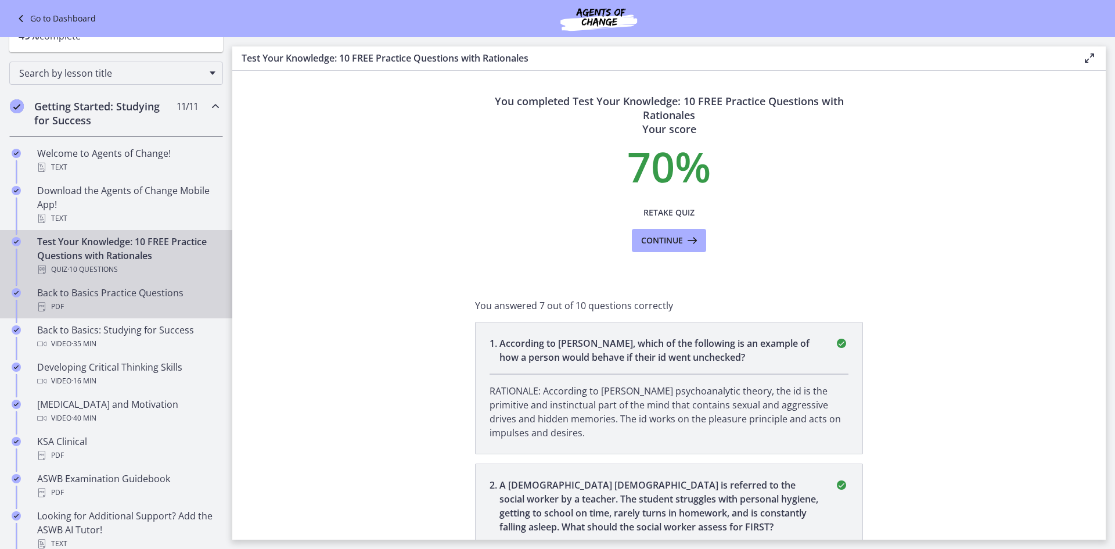
scroll to position [116, 0]
click at [135, 302] on div "PDF" at bounding box center [127, 306] width 181 height 14
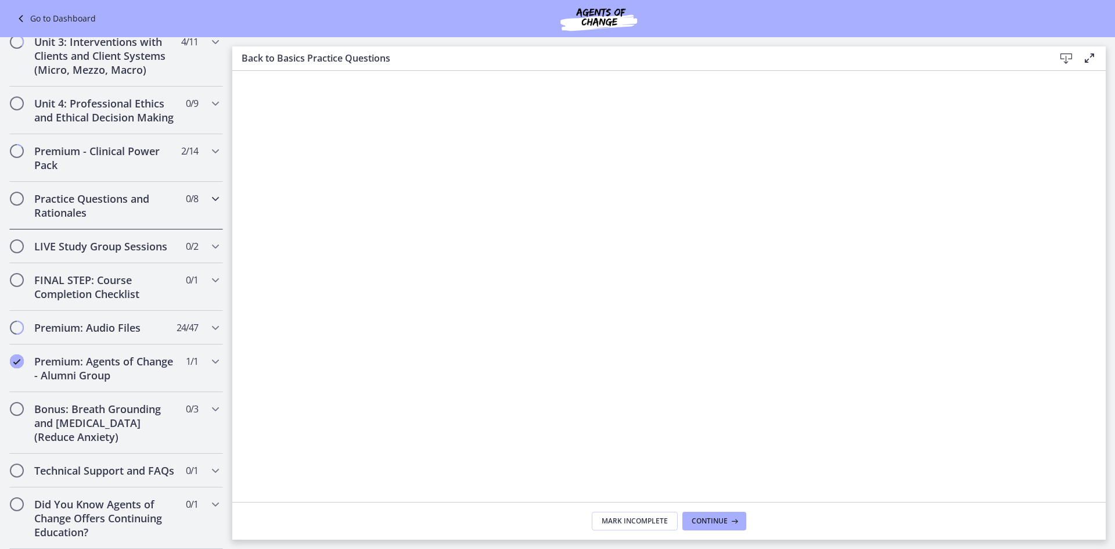
scroll to position [900, 0]
click at [173, 363] on div "Premium: Agents of Change - Alumni Group 1 / 1 Completed" at bounding box center [116, 368] width 214 height 48
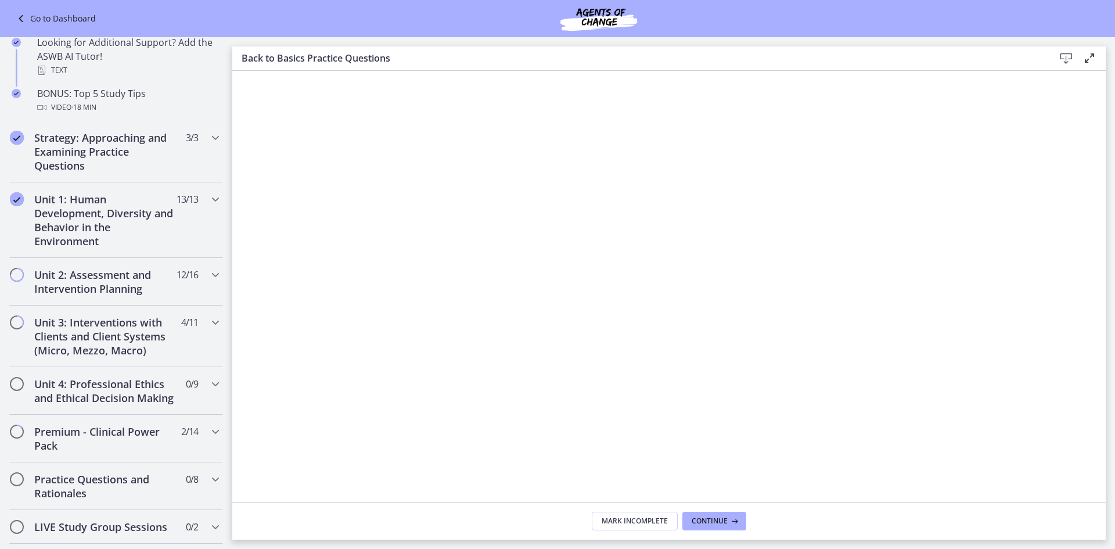
scroll to position [440, 0]
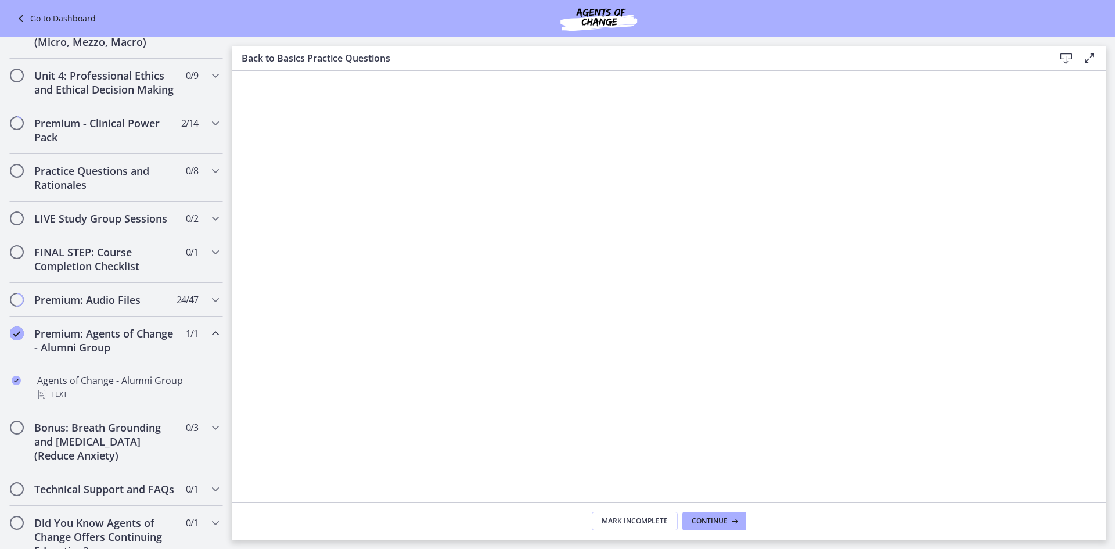
click at [175, 360] on div "Premium: Agents of Change - Alumni Group 1 / 1 Completed" at bounding box center [116, 340] width 214 height 48
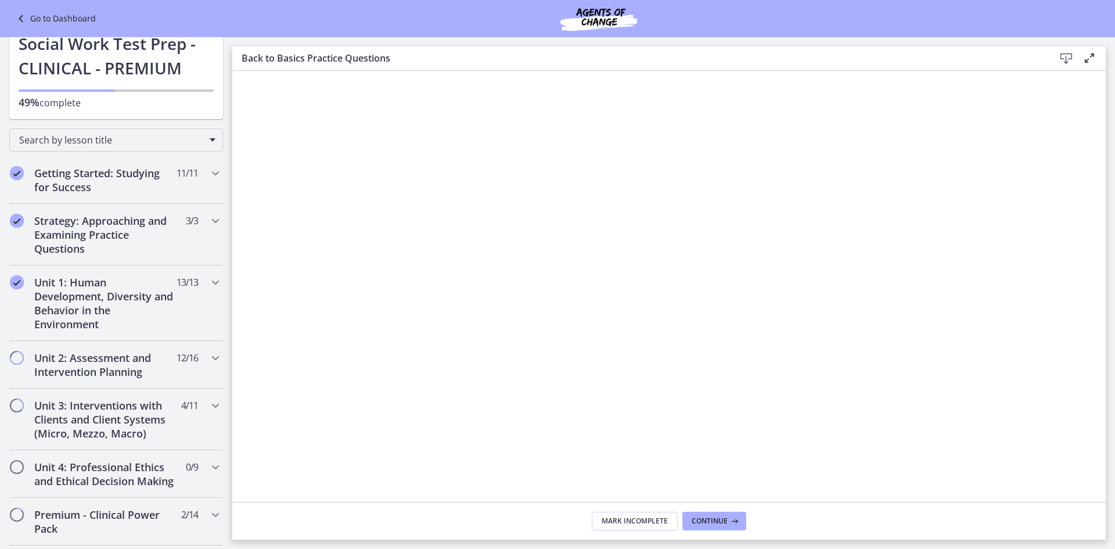
scroll to position [0, 0]
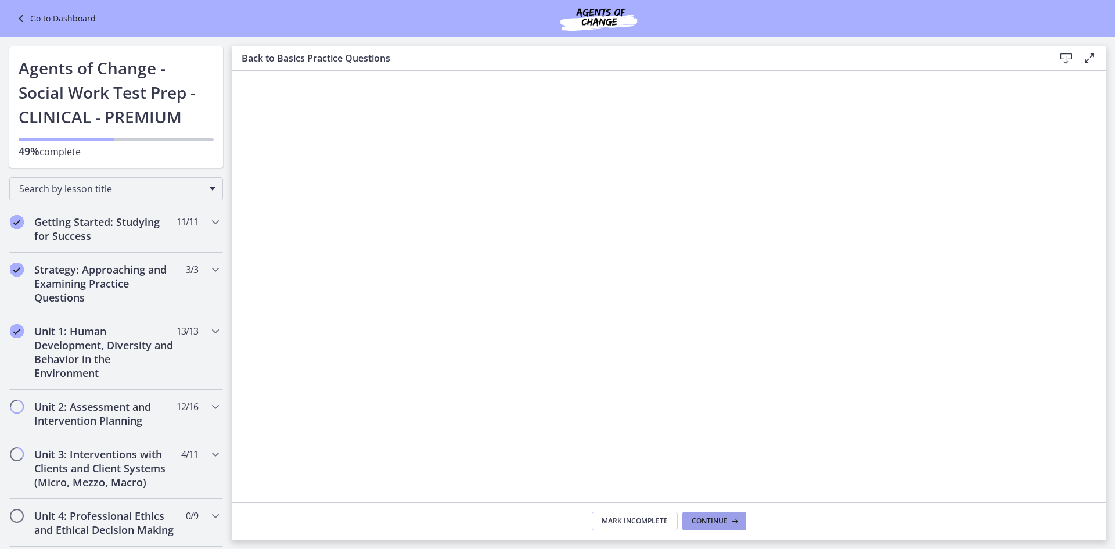
click at [731, 518] on icon at bounding box center [733, 520] width 12 height 9
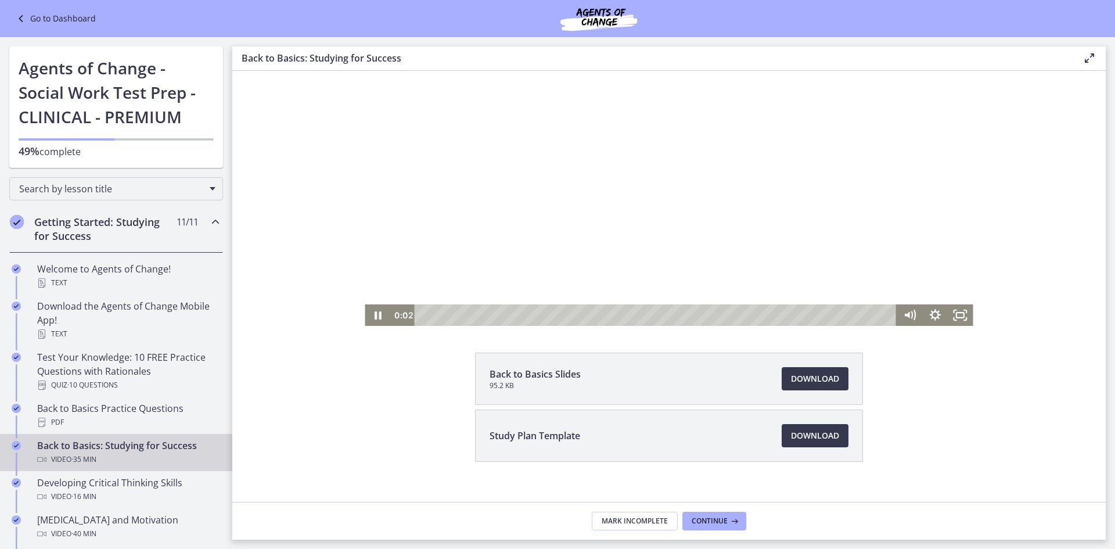
scroll to position [103, 0]
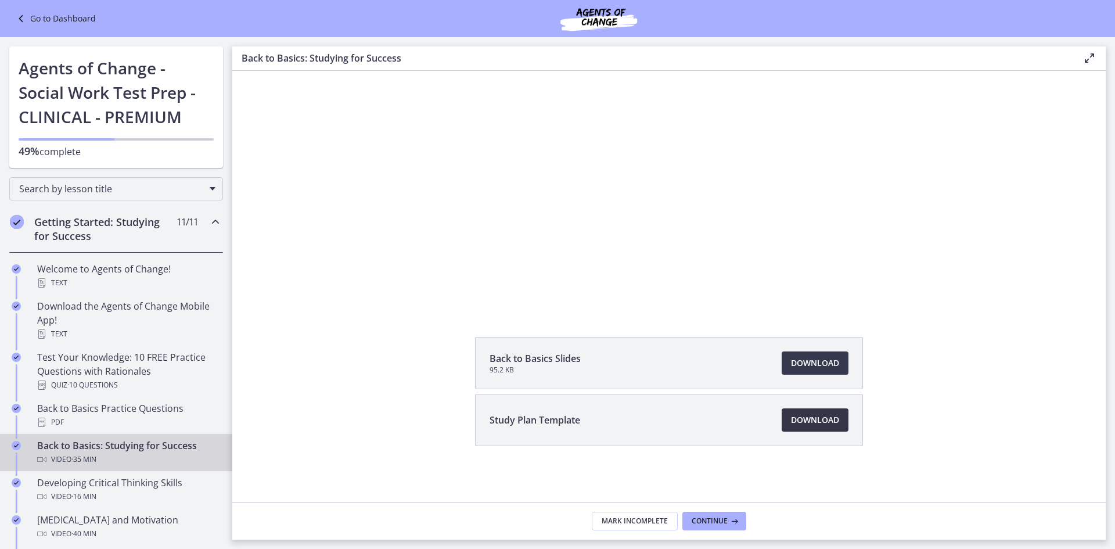
click at [819, 421] on span "Download Opens in a new window" at bounding box center [815, 420] width 48 height 14
click at [798, 369] on span "Download Opens in a new window" at bounding box center [815, 363] width 48 height 14
click at [708, 520] on span "Continue" at bounding box center [709, 520] width 36 height 9
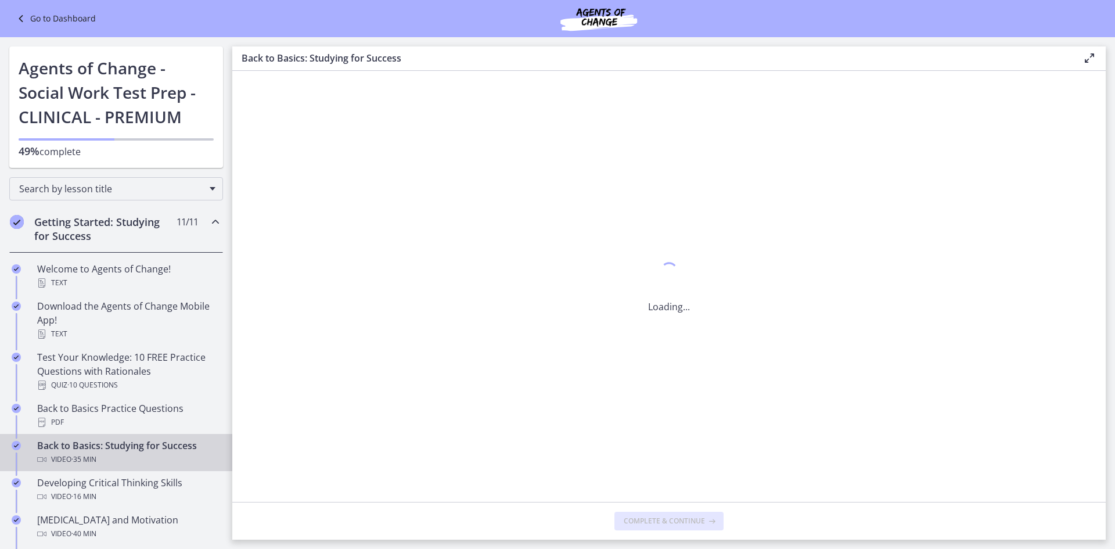
scroll to position [0, 0]
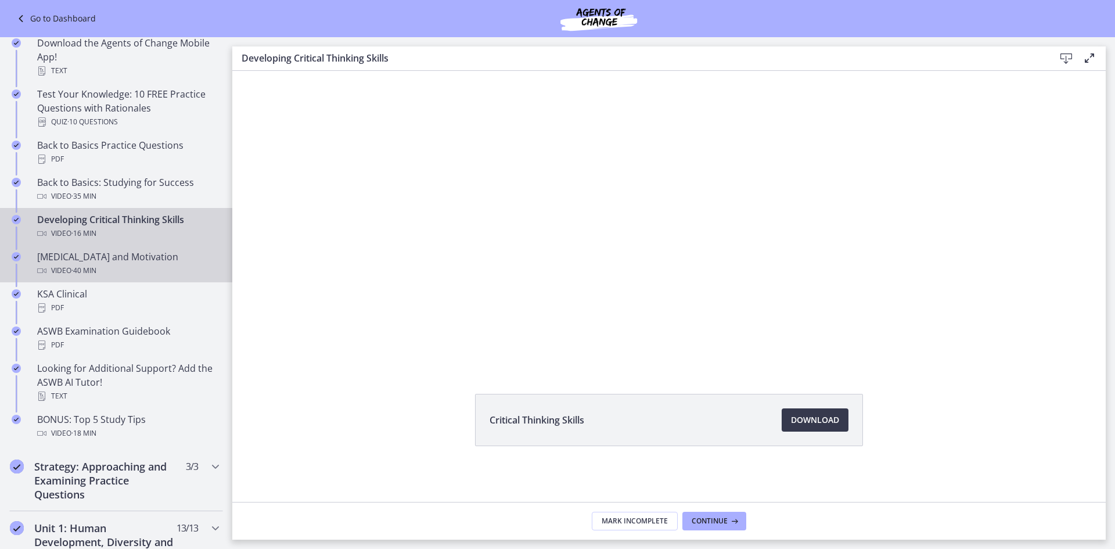
scroll to position [290, 0]
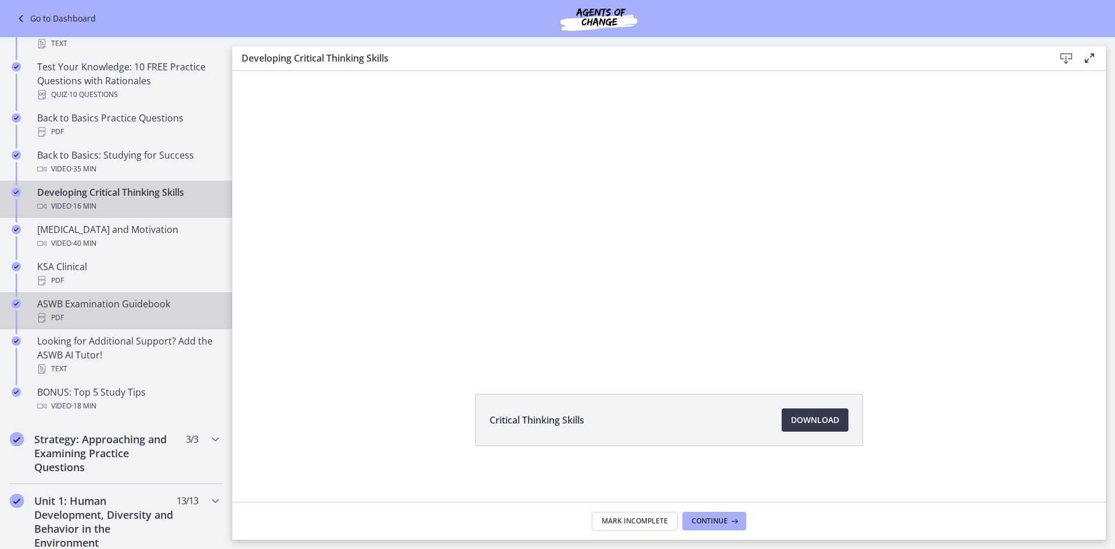
click at [120, 313] on div "PDF" at bounding box center [127, 318] width 181 height 14
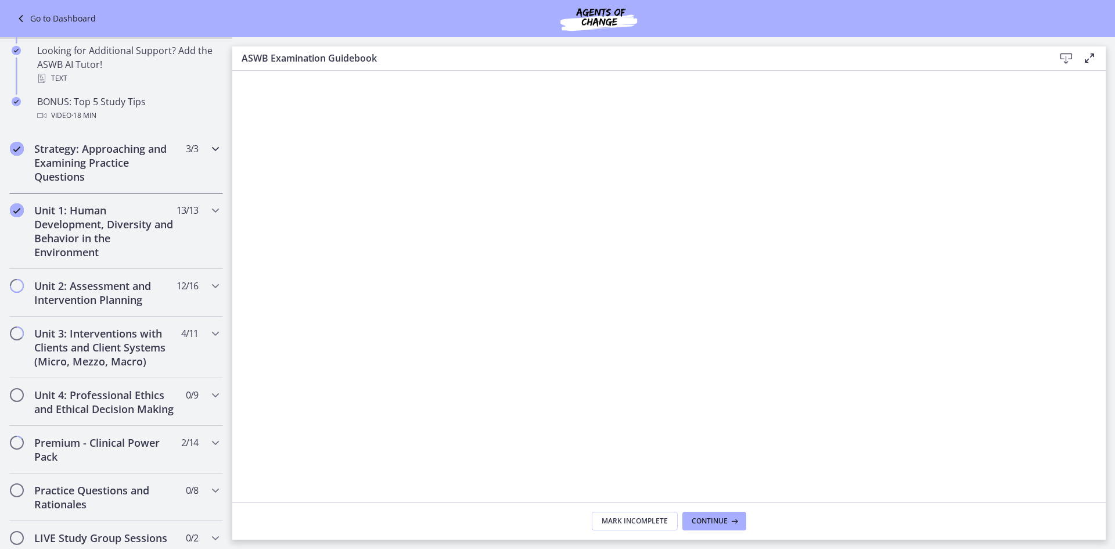
scroll to position [639, 0]
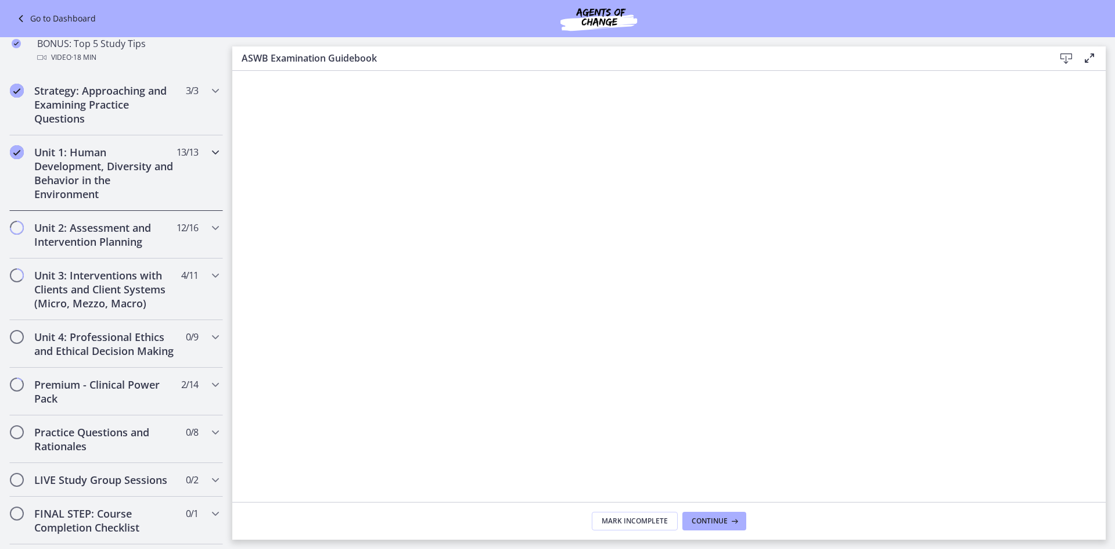
click at [178, 163] on div "Unit 1: Human Development, Diversity and Behavior in the Environment 13 / 13 Co…" at bounding box center [116, 172] width 214 height 75
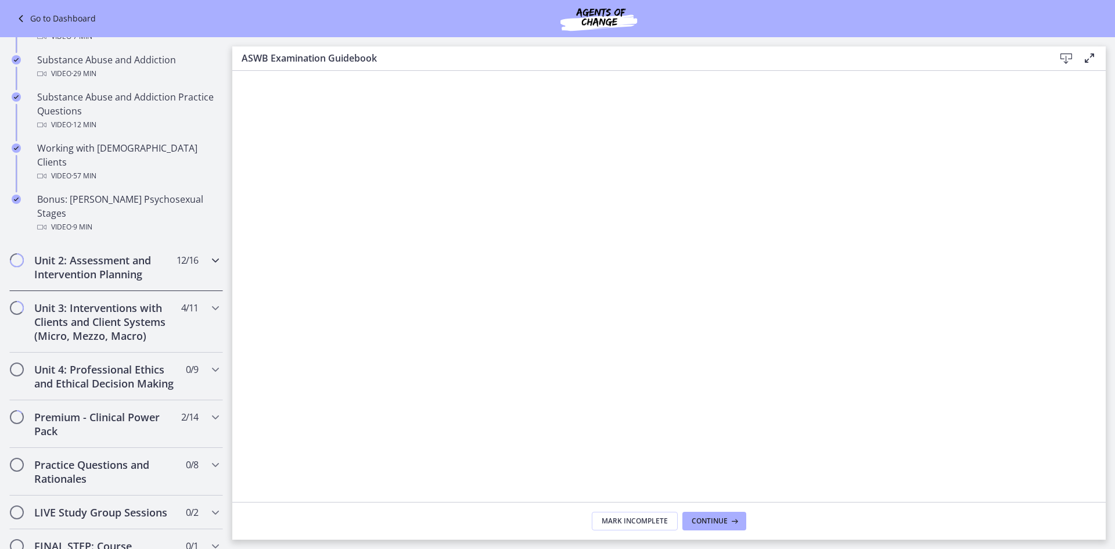
scroll to position [755, 0]
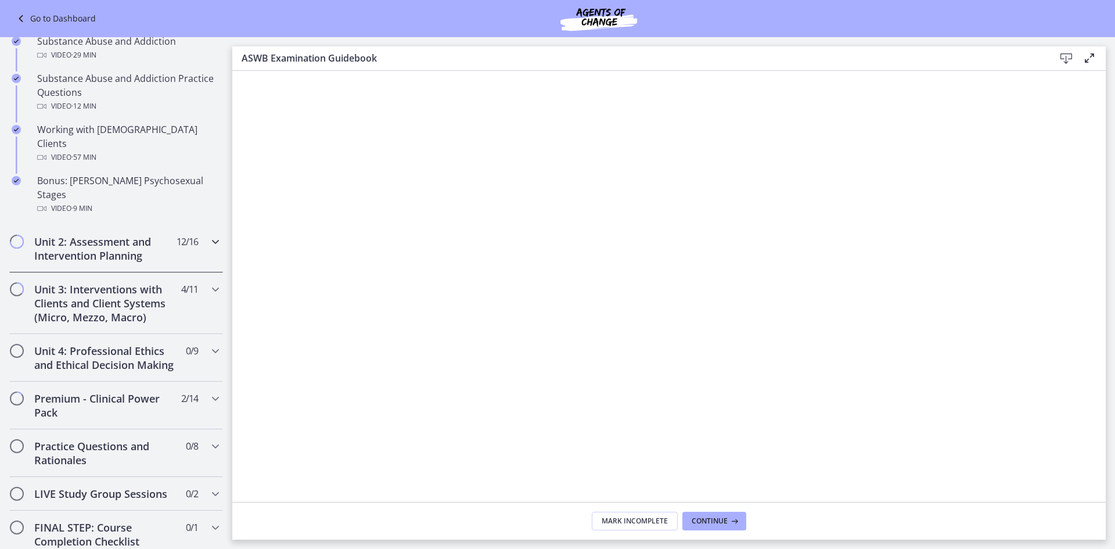
click at [187, 235] on span "12 / 16 Completed" at bounding box center [186, 242] width 21 height 14
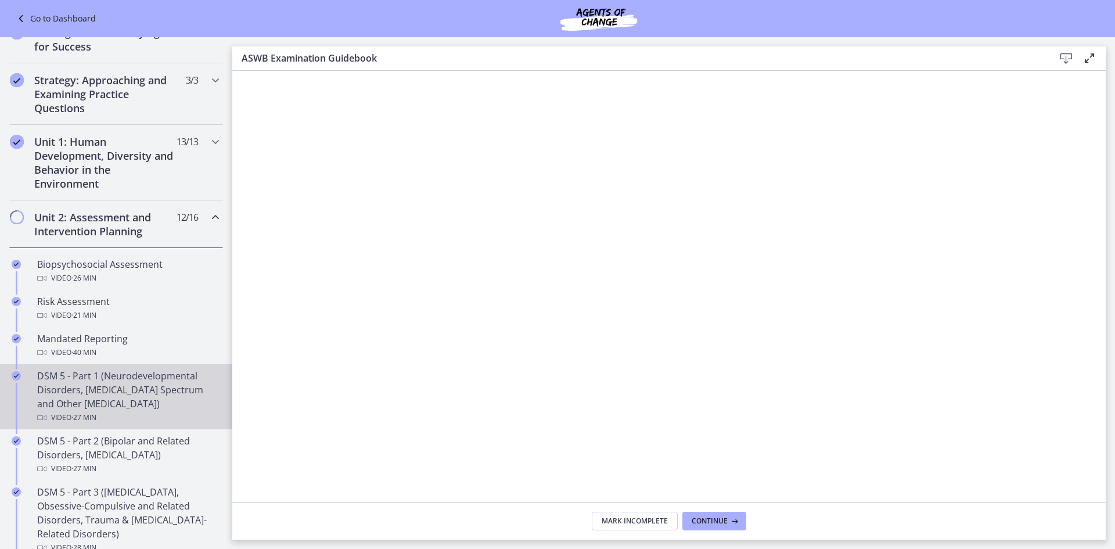
scroll to position [0, 0]
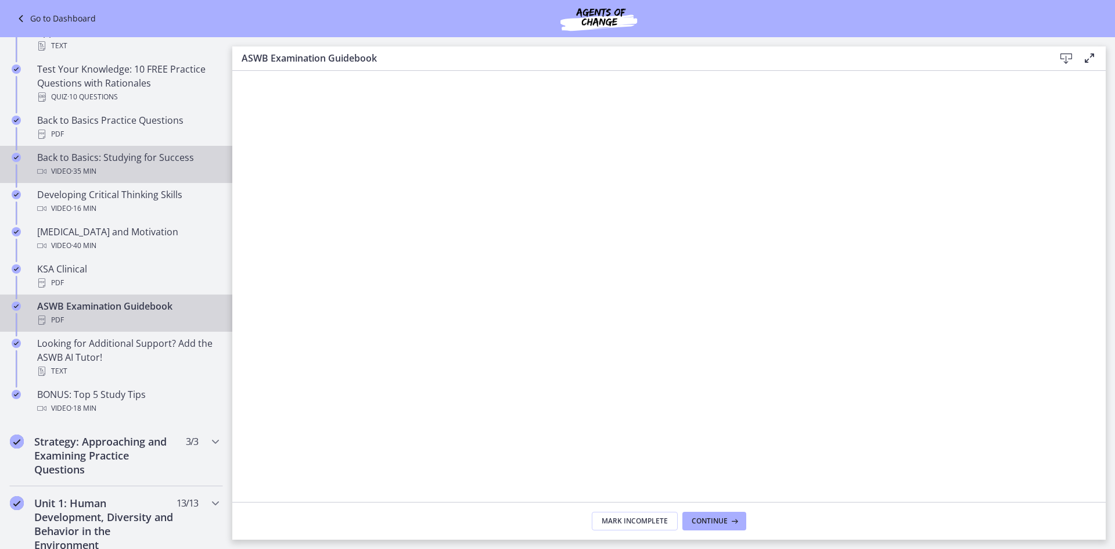
scroll to position [290, 0]
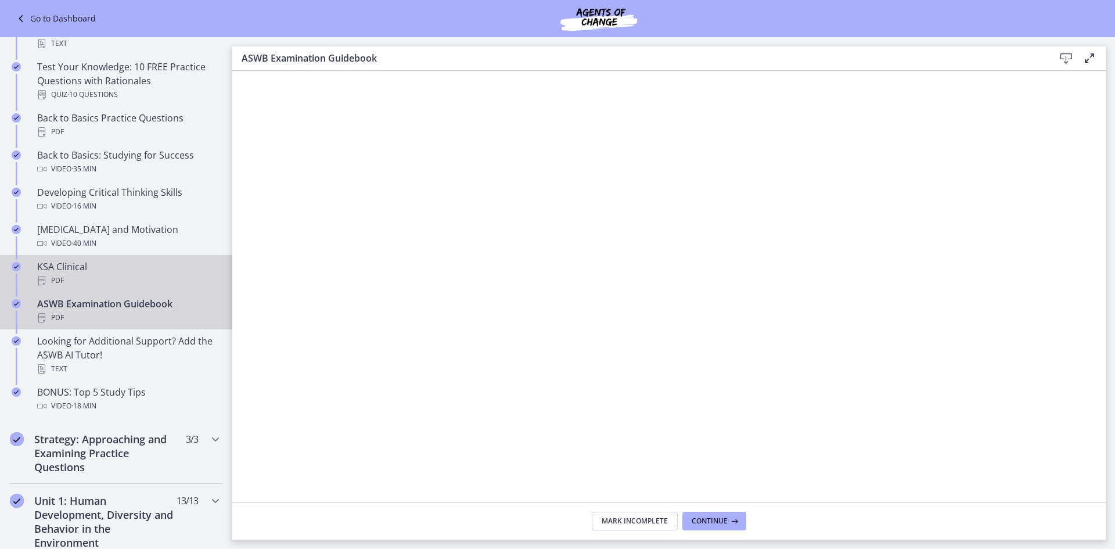
click at [151, 275] on div "PDF" at bounding box center [127, 280] width 181 height 14
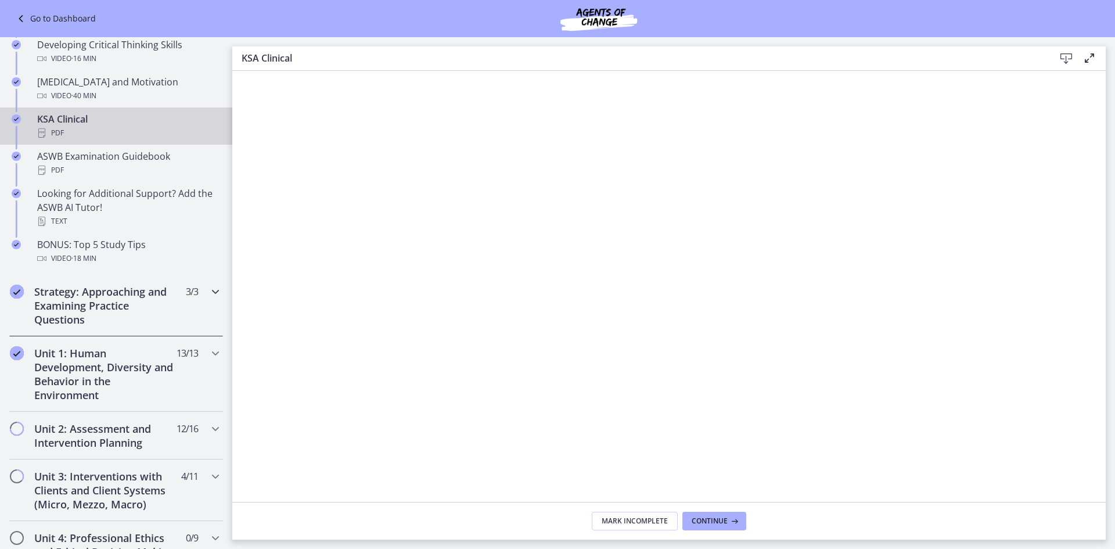
scroll to position [464, 0]
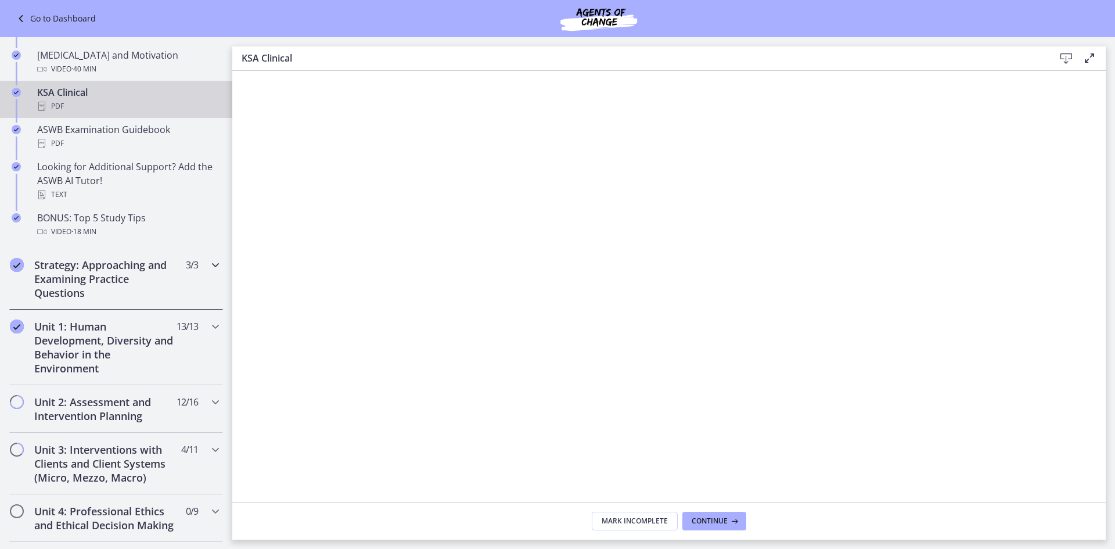
click at [111, 287] on h2 "Strategy: Approaching and Examining Practice Questions" at bounding box center [105, 279] width 142 height 42
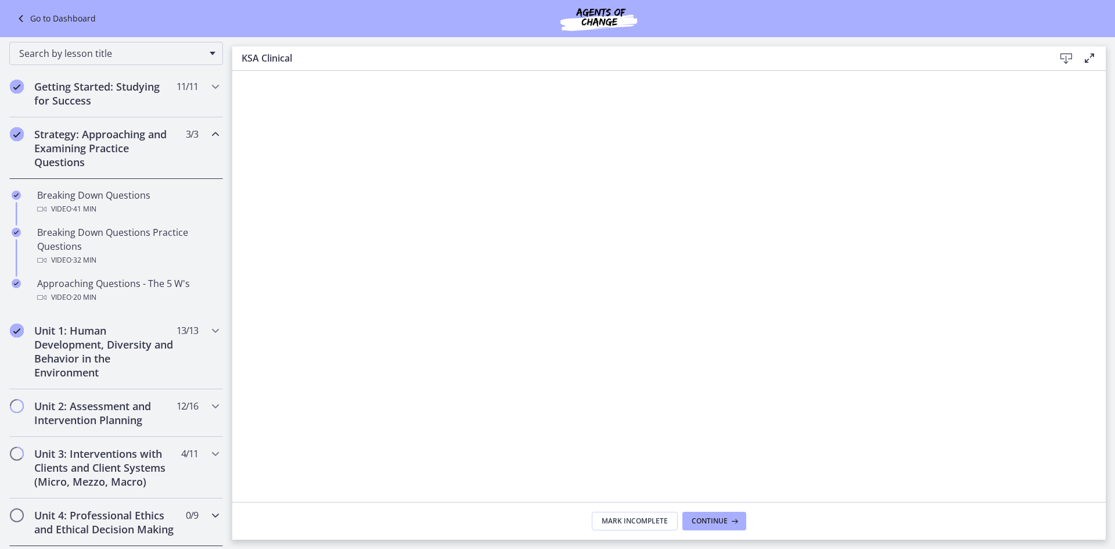
scroll to position [116, 0]
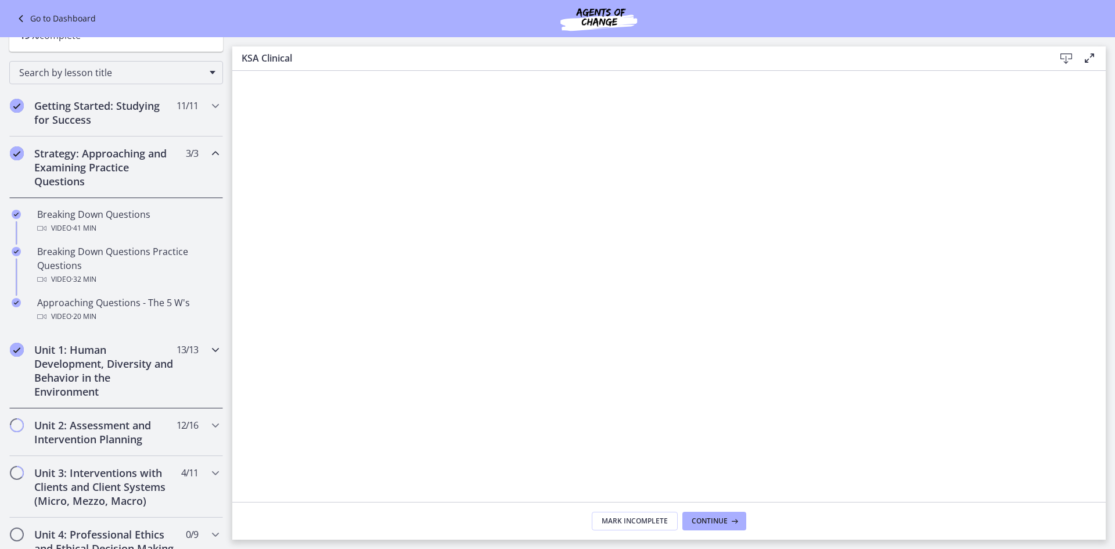
click at [122, 362] on h2 "Unit 1: Human Development, Diversity and Behavior in the Environment" at bounding box center [105, 371] width 142 height 56
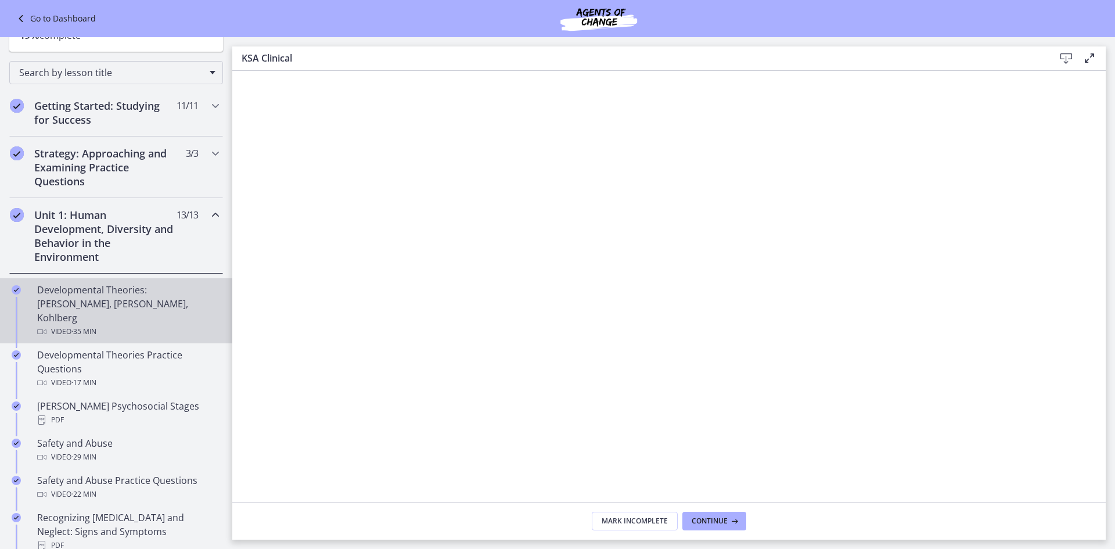
click at [140, 309] on div "Developmental Theories: Erikson, Piaget, Kohlberg Video · 35 min" at bounding box center [127, 311] width 181 height 56
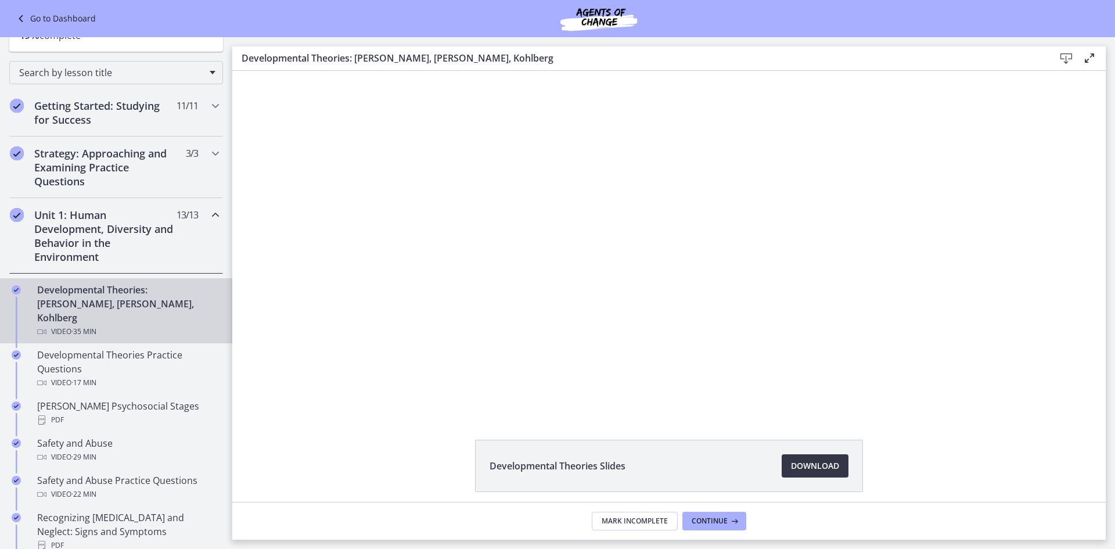
click at [819, 464] on span "Download Opens in a new window" at bounding box center [815, 466] width 48 height 14
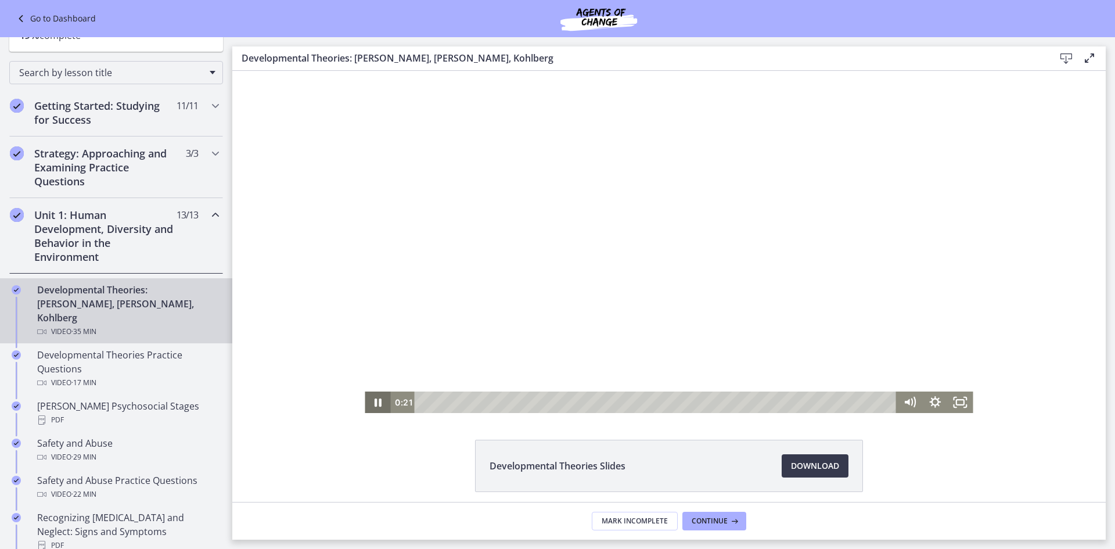
click at [376, 402] on icon "Pause" at bounding box center [377, 402] width 7 height 8
